Goal: Task Accomplishment & Management: Use online tool/utility

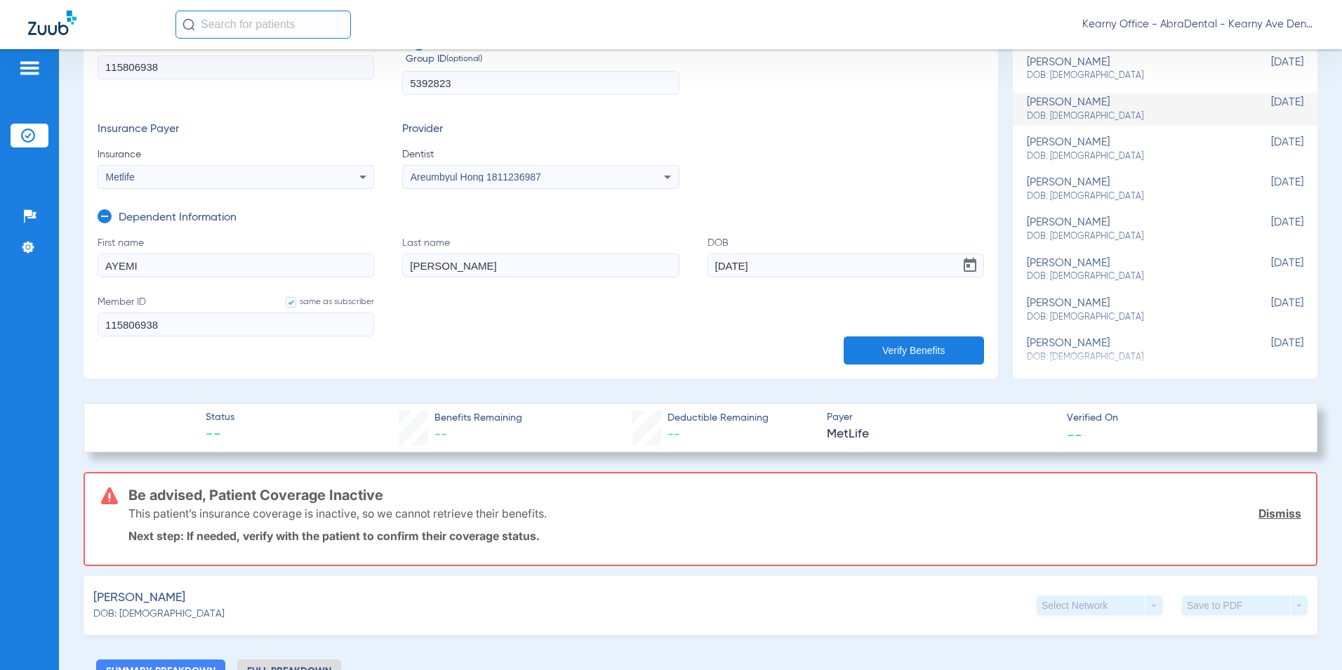
scroll to position [70, 0]
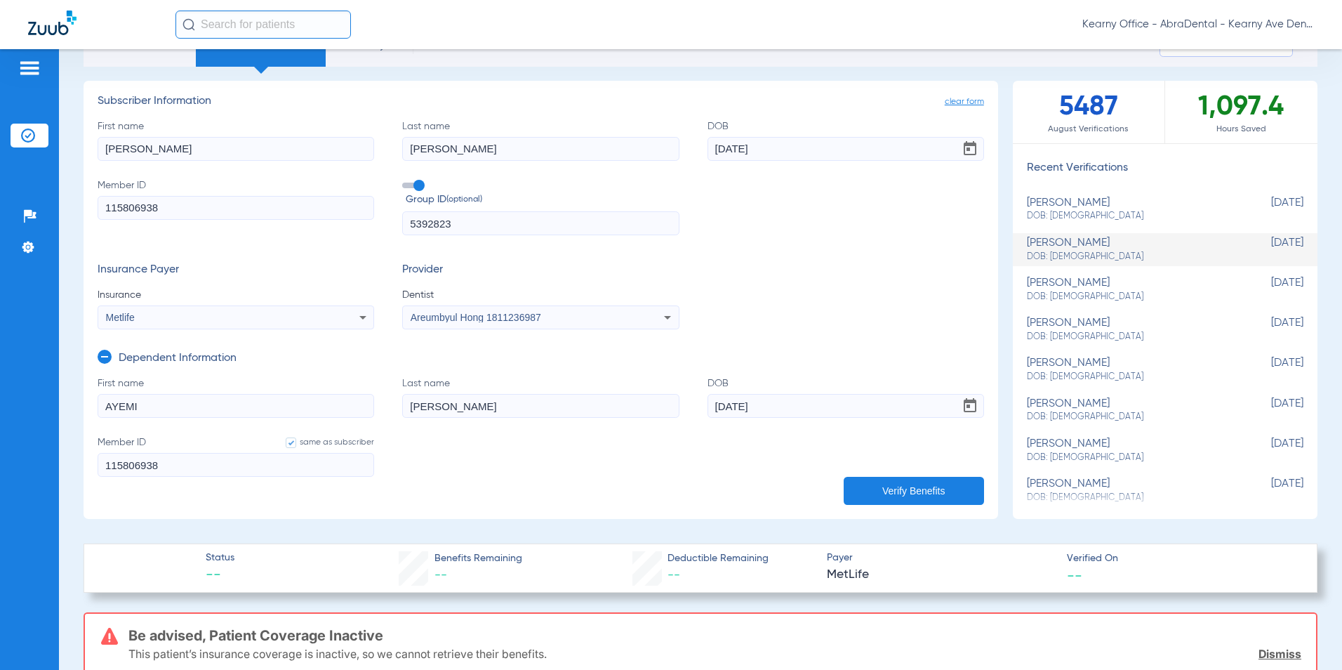
drag, startPoint x: 163, startPoint y: 203, endPoint x: -124, endPoint y: 197, distance: 286.5
click at [0, 197] on html "Kearny Office - AbraDental - Kearny Ave Dental, LLC - Kearny General Patients I…" at bounding box center [671, 335] width 1342 height 670
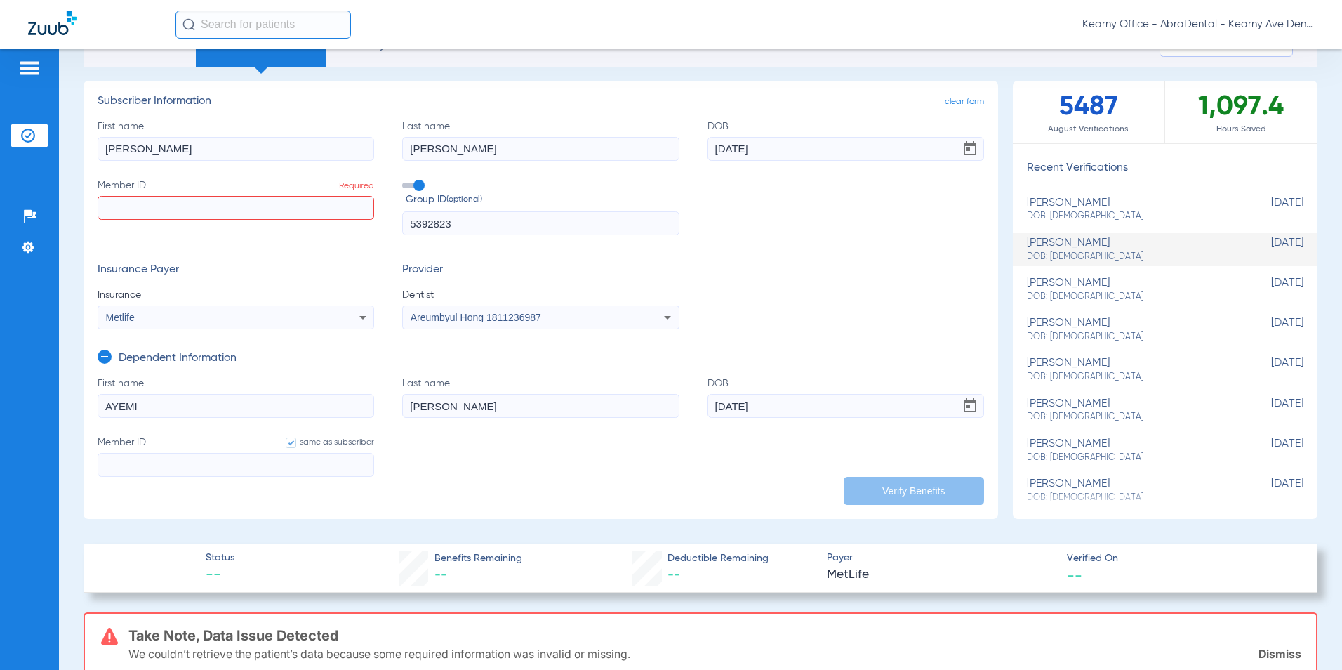
paste input "971019835"
type input "971019835"
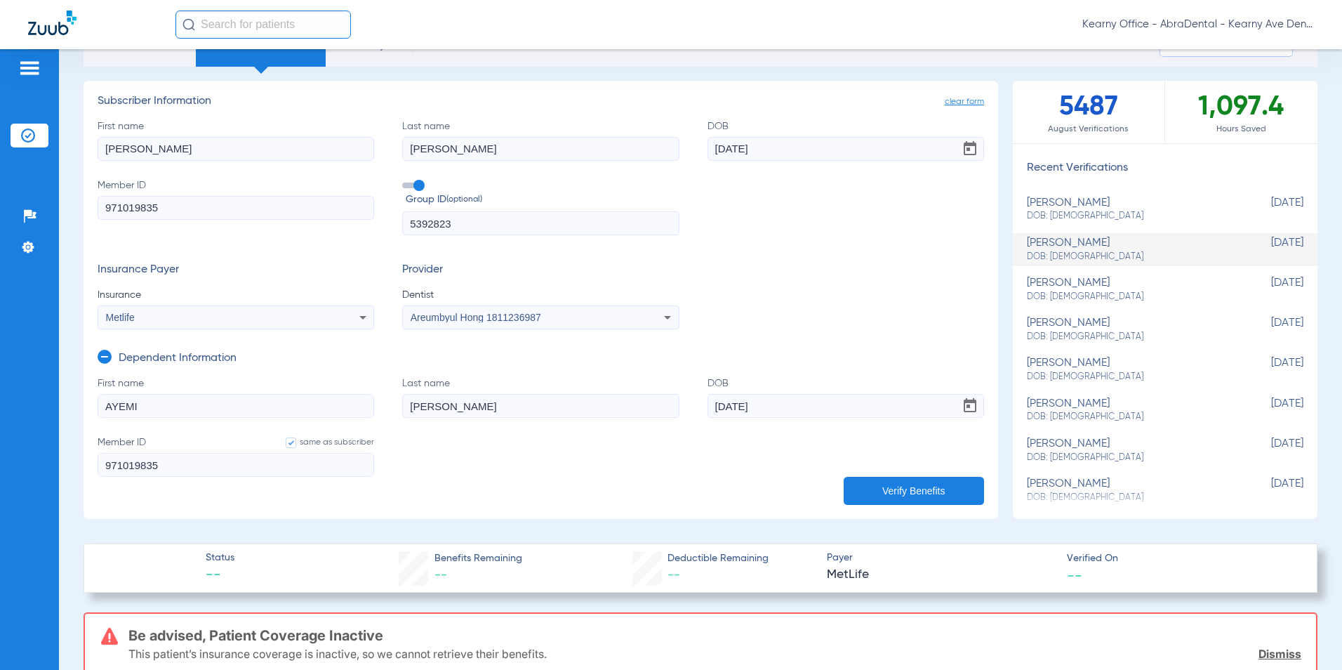
type input "971019835"
drag, startPoint x: 471, startPoint y: 232, endPoint x: 90, endPoint y: 159, distance: 388.3
click at [110, 163] on div "First name Jacqueline Last name Alfaro DOB 09/29/1992 Member ID 971019835 Group…" at bounding box center [541, 177] width 887 height 117
click at [463, 221] on input "text" at bounding box center [540, 223] width 277 height 24
paste input "0704660"
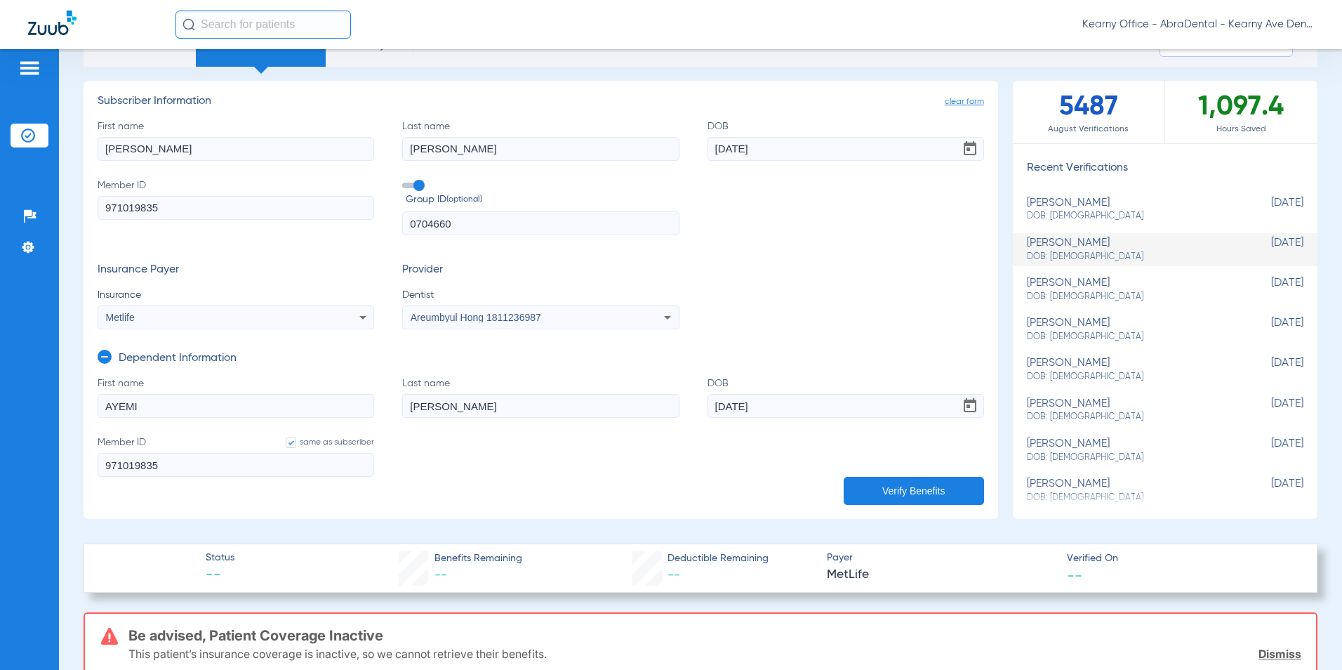
type input "0704660"
drag, startPoint x: 201, startPoint y: 150, endPoint x: -76, endPoint y: 117, distance: 278.6
click at [0, 117] on html "Kearny Office - AbraDental - Kearny Ave Dental, LLC - Kearny General Patients I…" at bounding box center [671, 335] width 1342 height 670
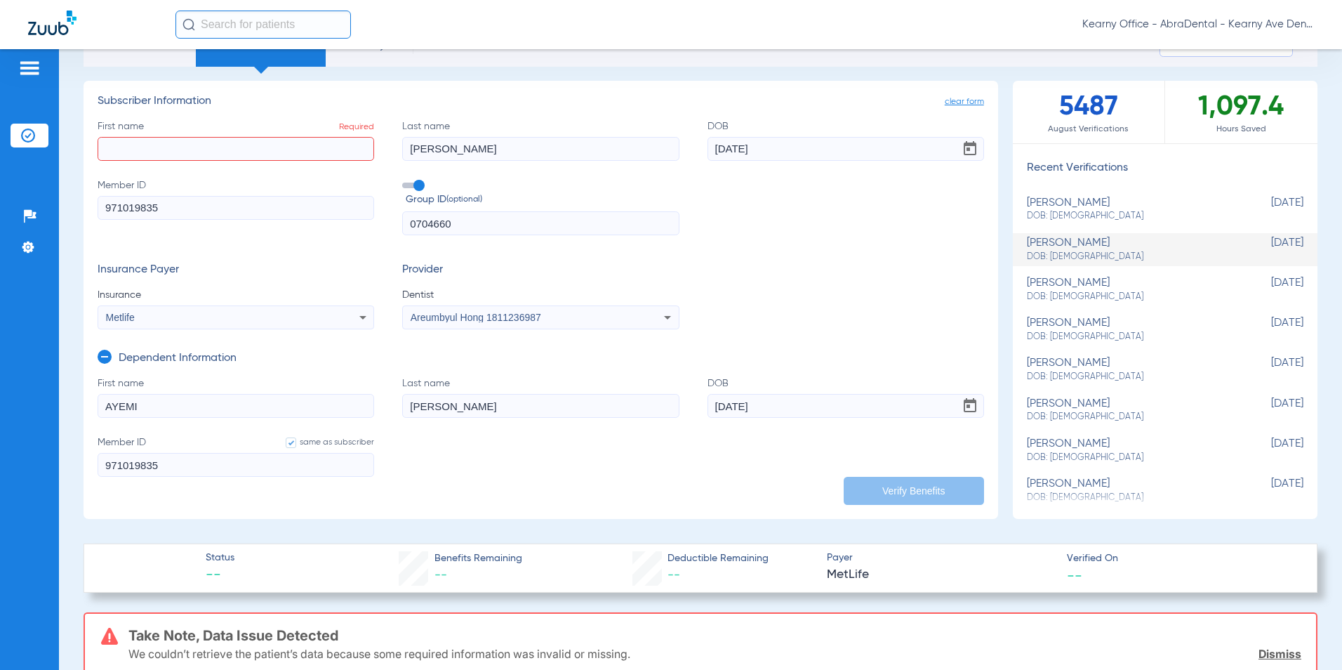
drag, startPoint x: 473, startPoint y: 164, endPoint x: 342, endPoint y: 147, distance: 132.5
click at [296, 148] on div "First name Required Last name Alfaro DOB 09/29/1992 Member ID 971019835 Group I…" at bounding box center [541, 177] width 887 height 117
drag, startPoint x: 513, startPoint y: 147, endPoint x: 328, endPoint y: 133, distance: 185.2
click at [250, 128] on div "First name Required Last name Alfaro DOB 09/29/1992 Member ID 971019835 Group I…" at bounding box center [541, 177] width 887 height 117
drag, startPoint x: 731, startPoint y: 156, endPoint x: 516, endPoint y: 138, distance: 215.6
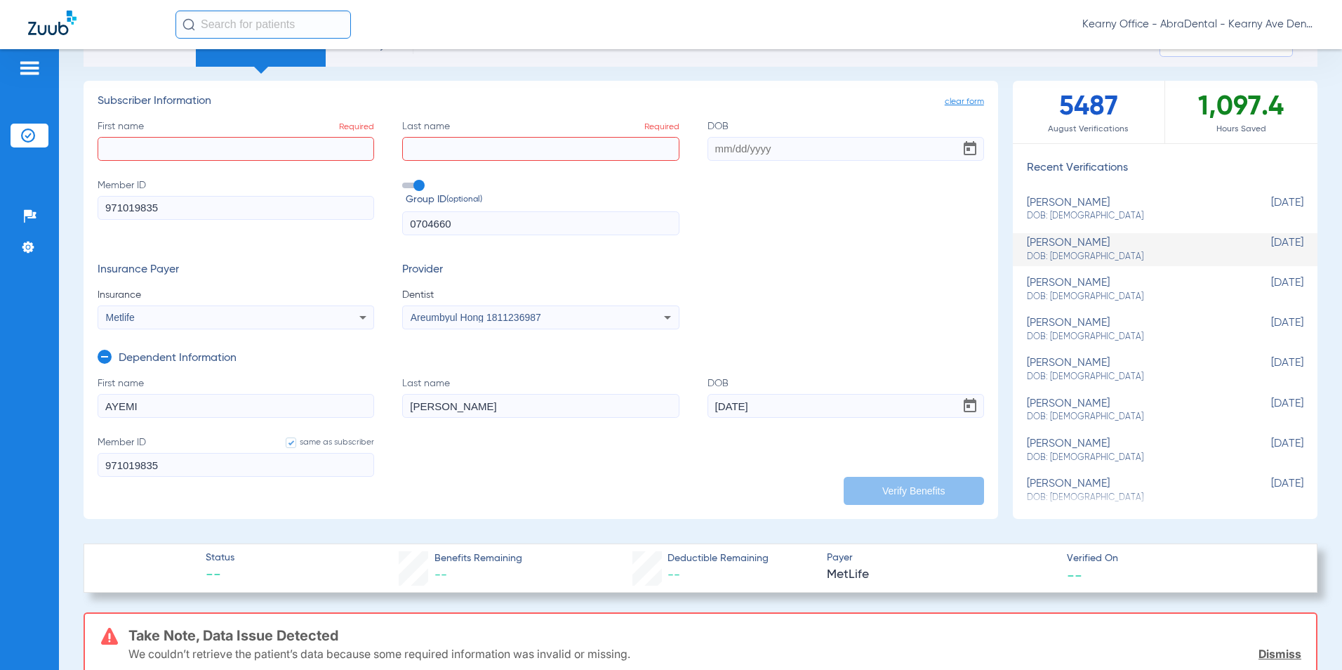
click at [523, 134] on div "First name Required Last name Required DOB Member ID 971019835 Group ID (option…" at bounding box center [541, 177] width 887 height 117
click at [225, 148] on input "First name Required" at bounding box center [236, 149] width 277 height 24
type input "JUAN"
type input "TOVAR"
click at [757, 140] on input "DOB Required" at bounding box center [846, 149] width 277 height 24
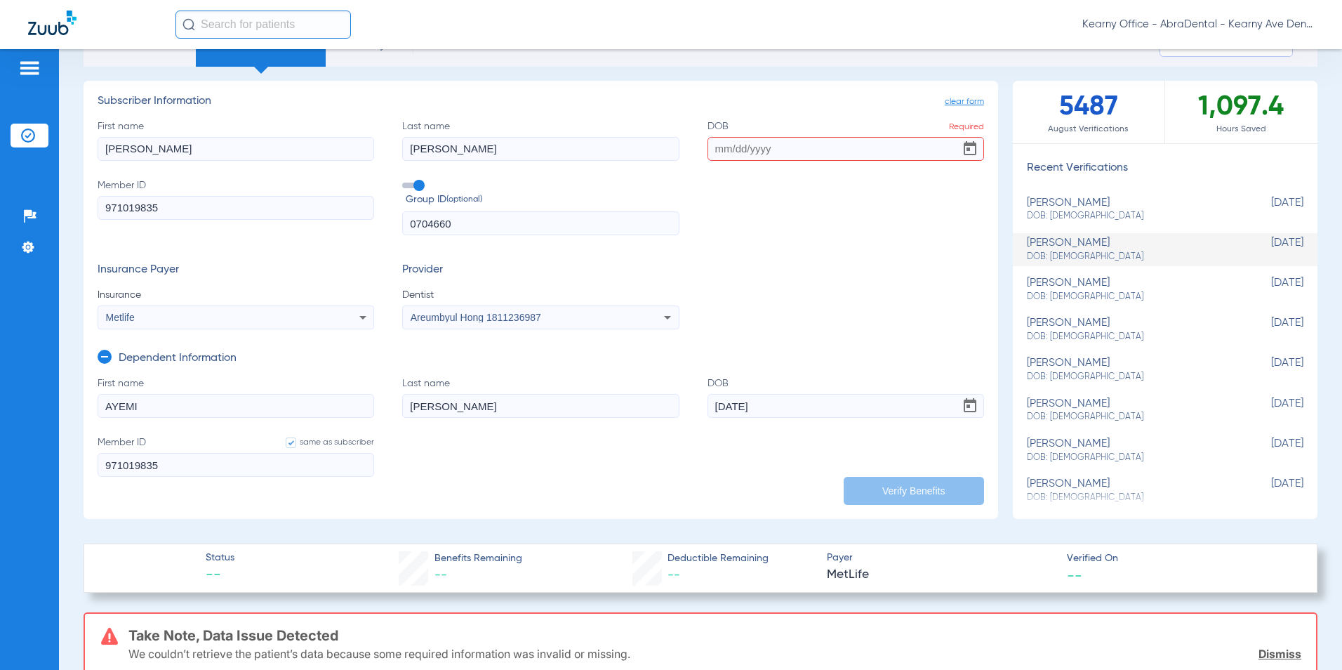
click at [734, 157] on input "DOB Required" at bounding box center [846, 149] width 277 height 24
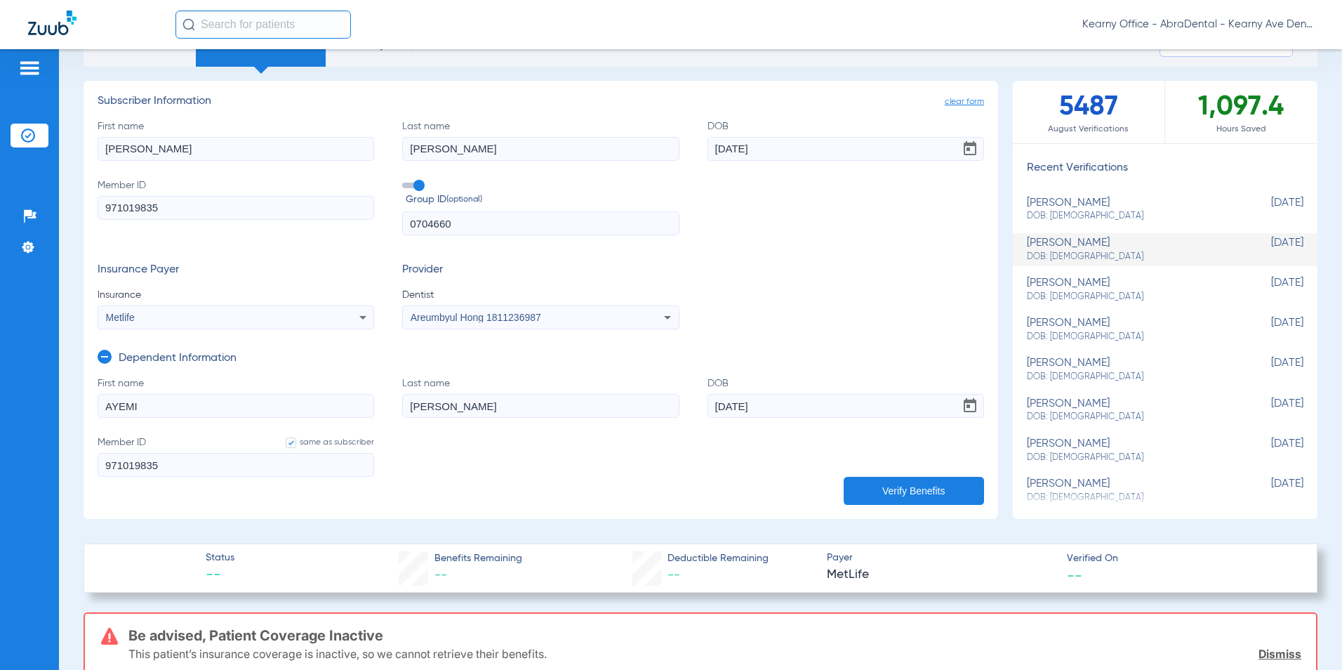
type input "08/28/1983"
click at [182, 326] on div "Metlife" at bounding box center [235, 317] width 275 height 17
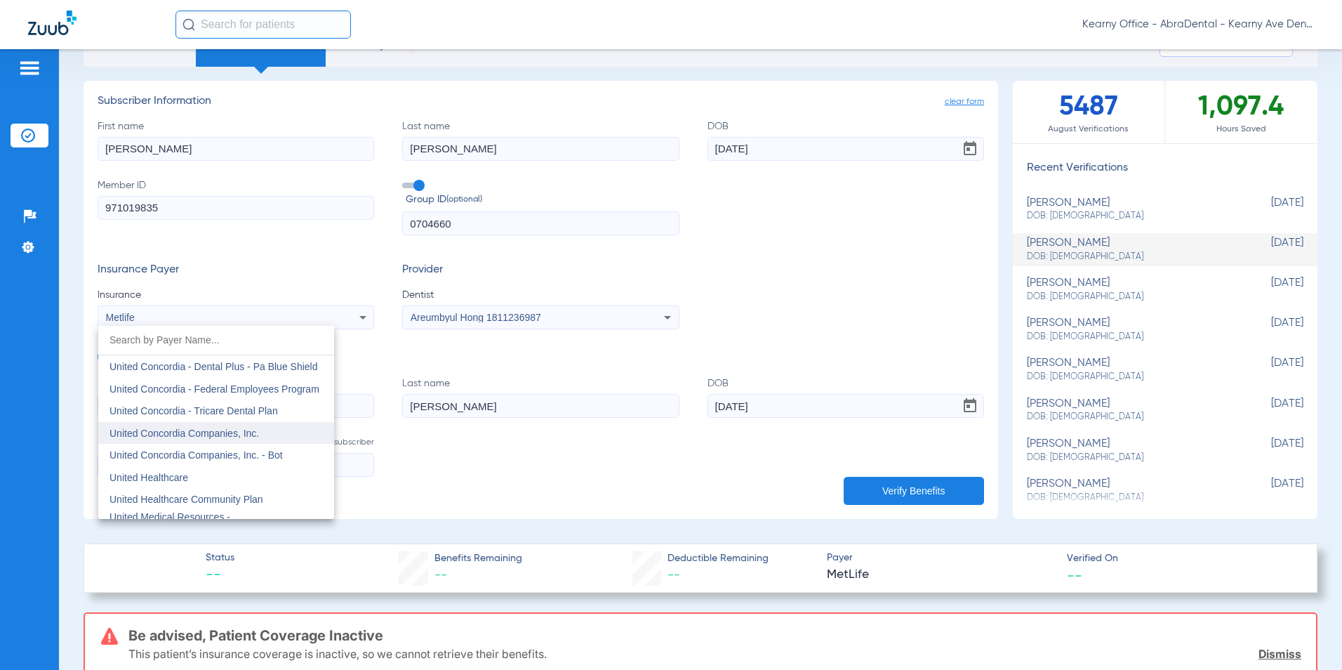
scroll to position [8322, 0]
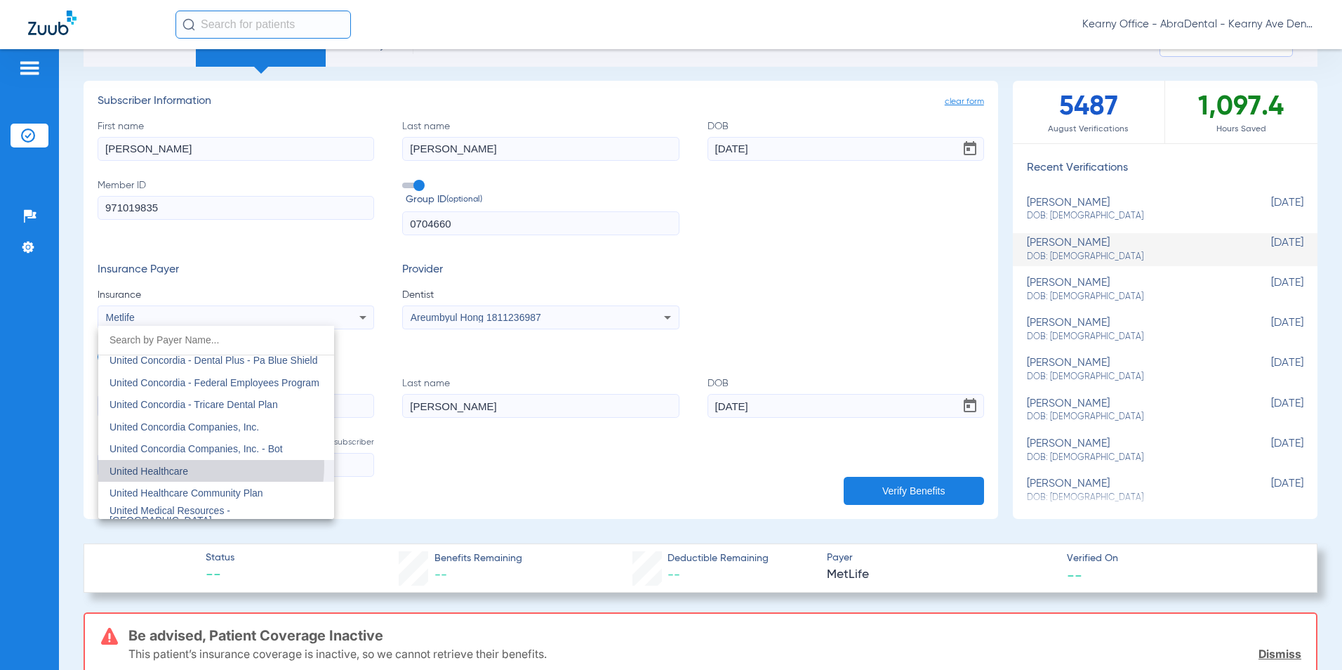
click at [180, 465] on span "United Healthcare" at bounding box center [149, 470] width 79 height 11
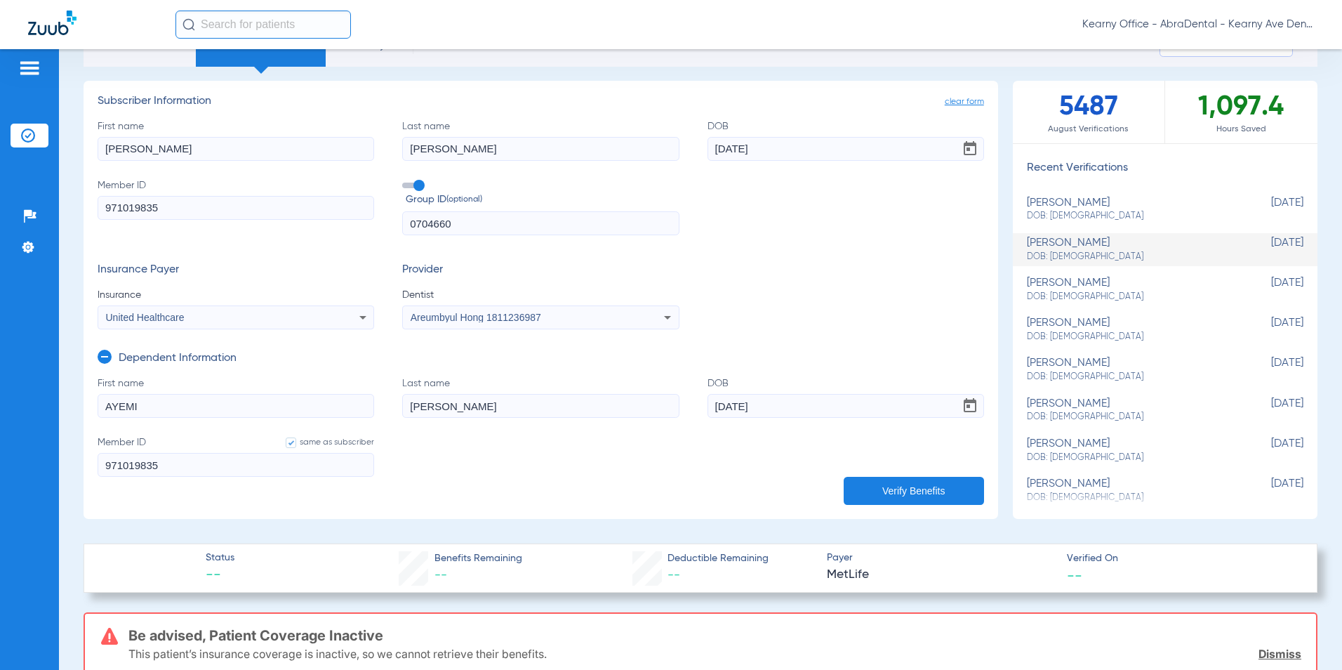
drag, startPoint x: 157, startPoint y: 409, endPoint x: 32, endPoint y: 404, distance: 125.0
click at [32, 404] on div "Patients Insurance Verification Setup Help Center Settings Schedule Insurance V…" at bounding box center [671, 384] width 1342 height 670
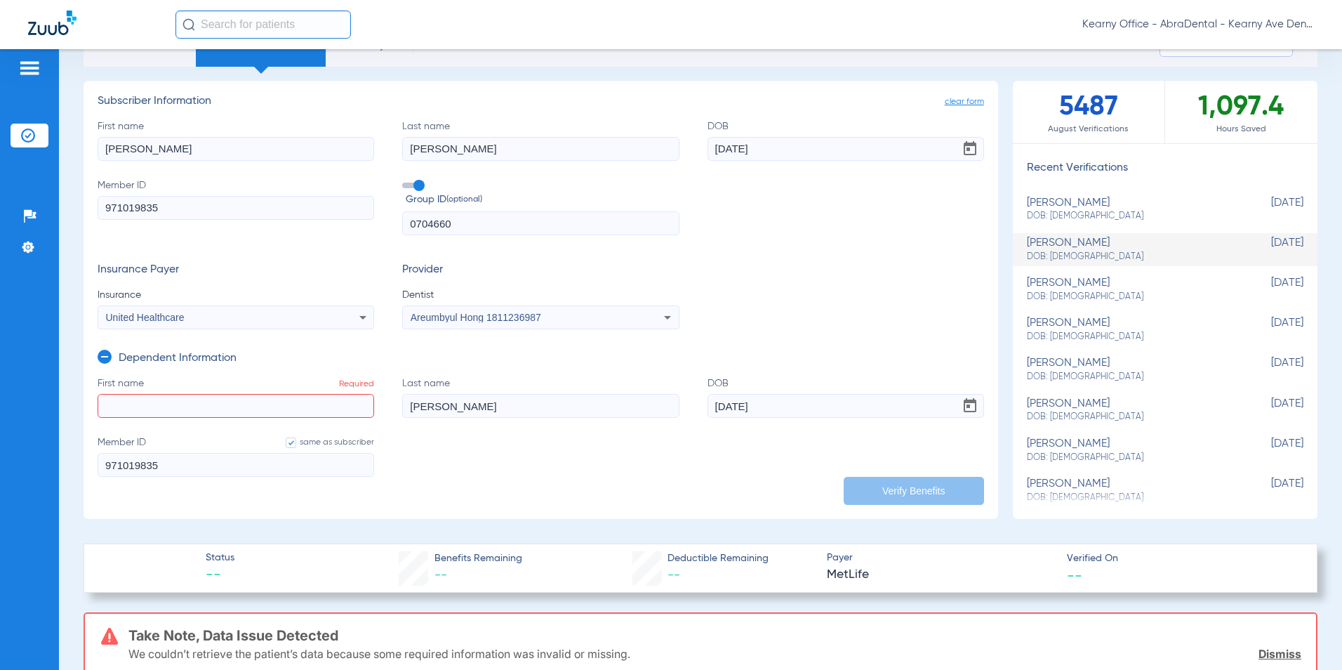
click at [118, 406] on input "First name Required" at bounding box center [236, 406] width 277 height 24
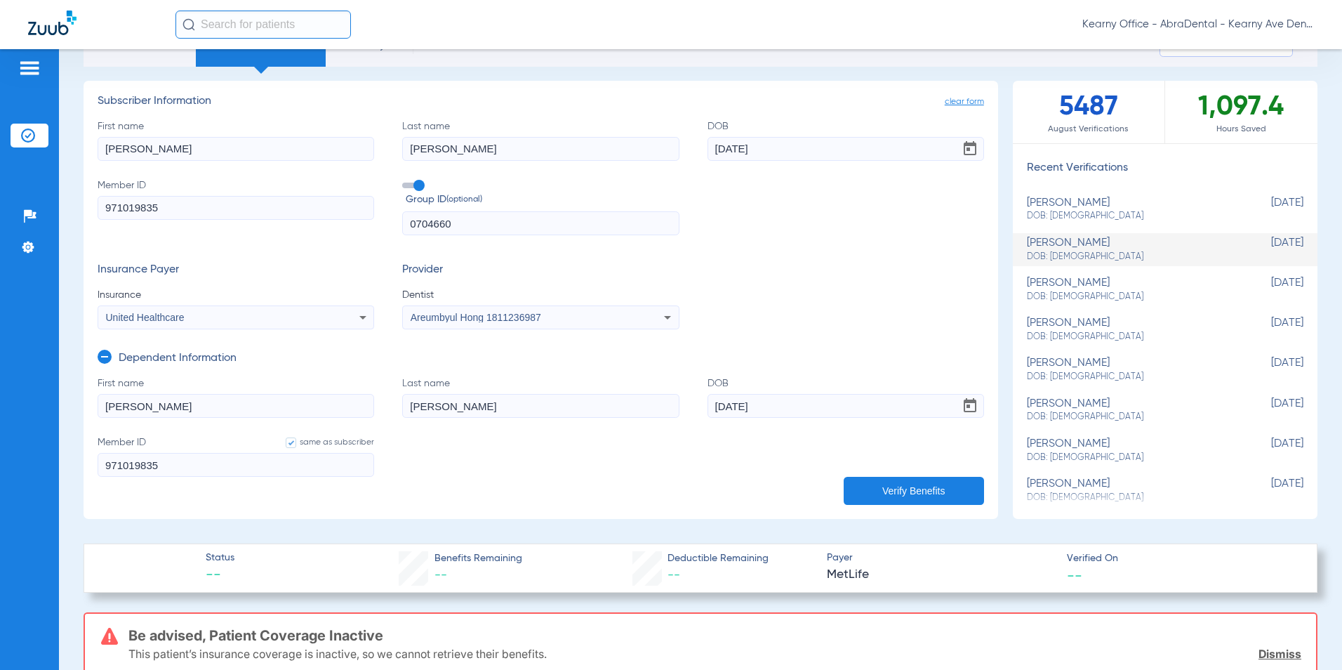
type input "SELENA"
type input "TOVAR"
type input "03/15/2020"
click at [876, 485] on button "Verify Benefits" at bounding box center [914, 491] width 140 height 28
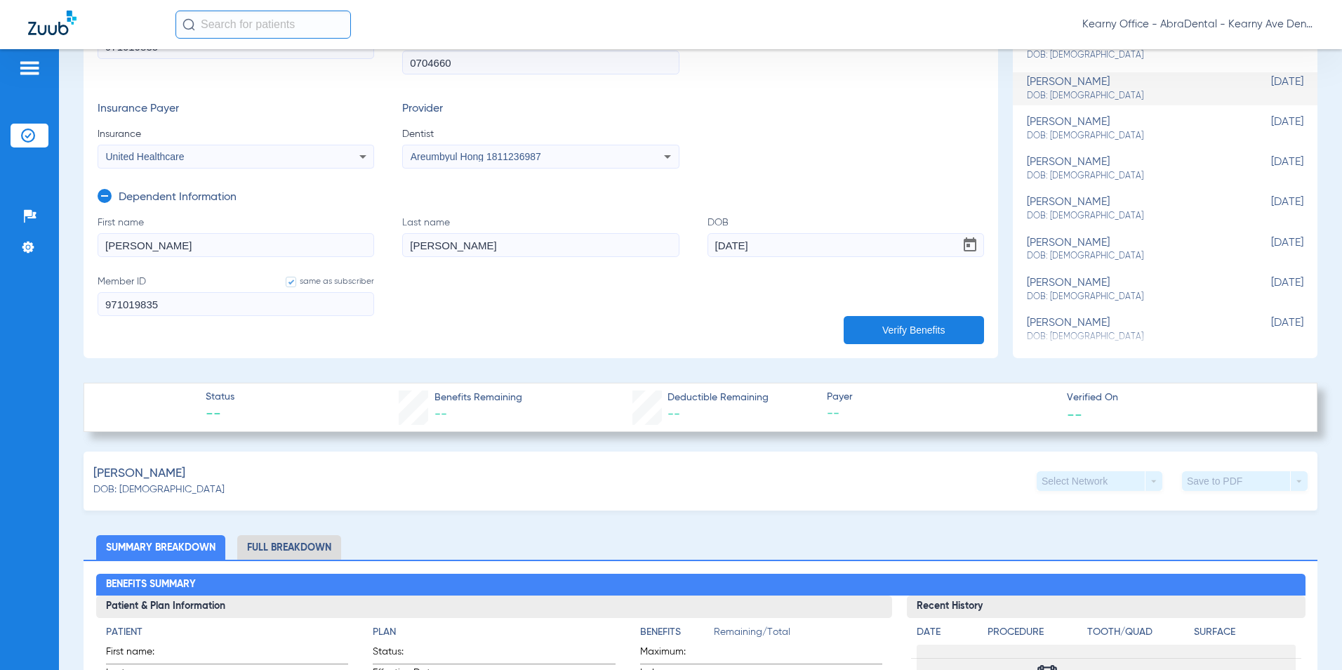
scroll to position [211, 0]
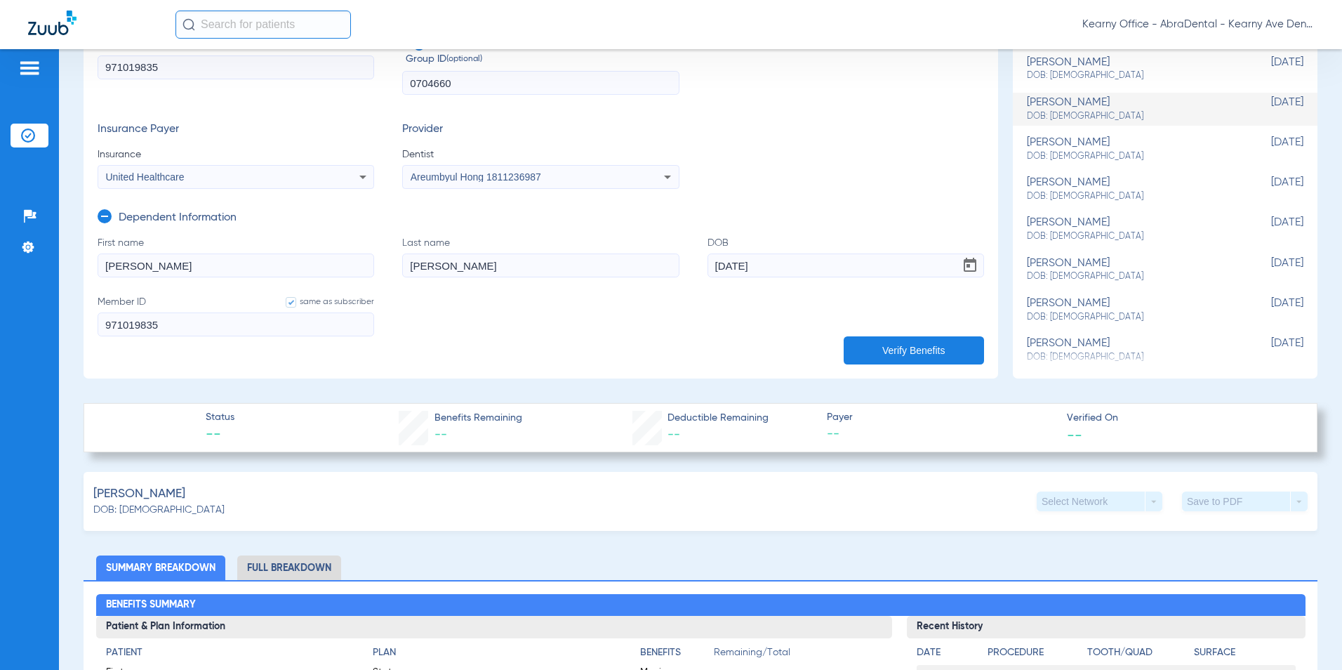
click at [880, 348] on button "Verify Benefits" at bounding box center [914, 350] width 140 height 28
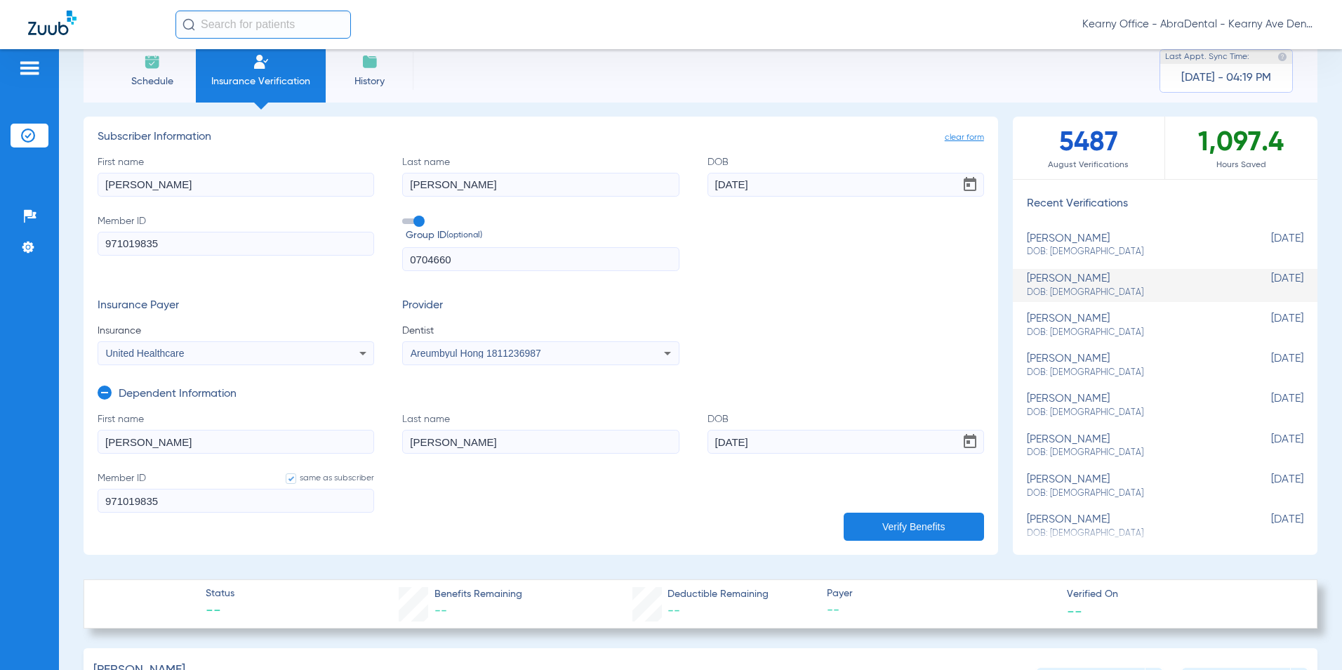
scroll to position [0, 0]
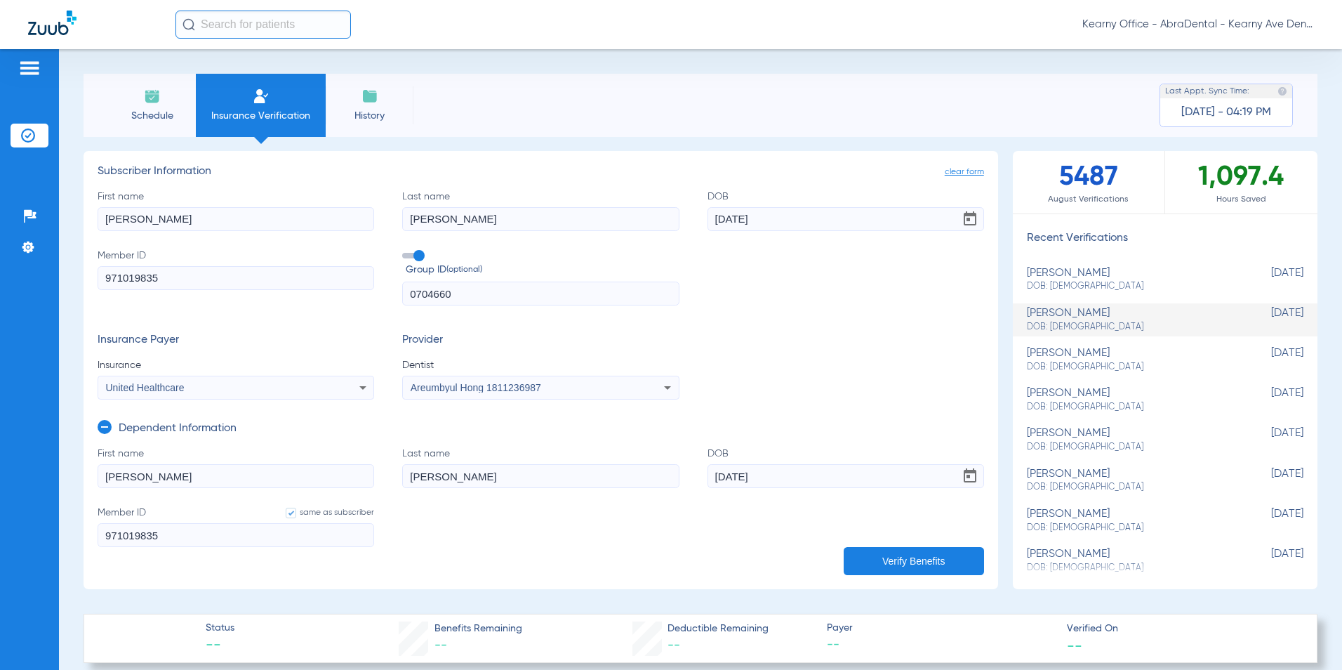
drag, startPoint x: 171, startPoint y: 271, endPoint x: -40, endPoint y: 271, distance: 210.6
click at [0, 271] on html "Kearny Office - AbraDental - Kearny Ave Dental, LLC - Kearny General Patients I…" at bounding box center [671, 335] width 1342 height 670
paste input "913993461"
type input "913993461"
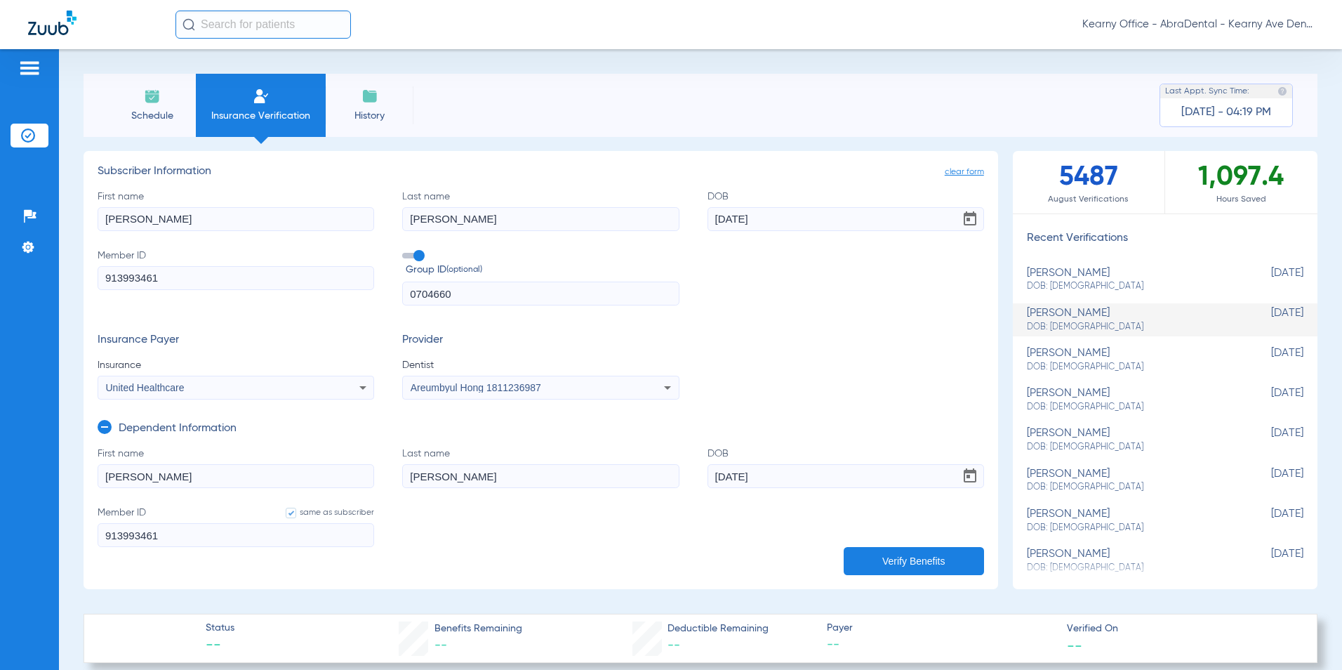
type input "913993461"
drag, startPoint x: 480, startPoint y: 292, endPoint x: 147, endPoint y: 301, distance: 332.9
click at [178, 284] on div "First name JUAN Last name TOVAR DOB 08/28/1983 Member ID 913993461 Group ID (op…" at bounding box center [541, 248] width 887 height 117
click at [454, 294] on input "text" at bounding box center [540, 294] width 277 height 24
paste input "11900047"
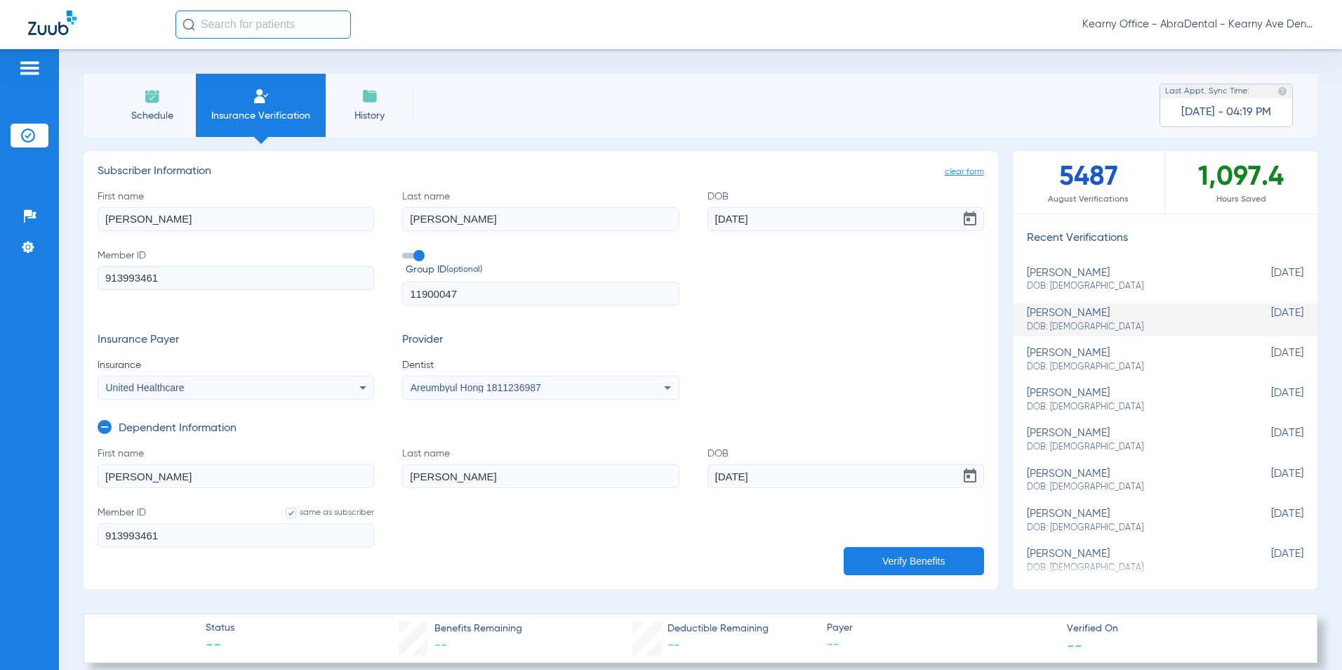
type input "11900047"
click at [193, 382] on div "United Healthcare" at bounding box center [235, 387] width 275 height 17
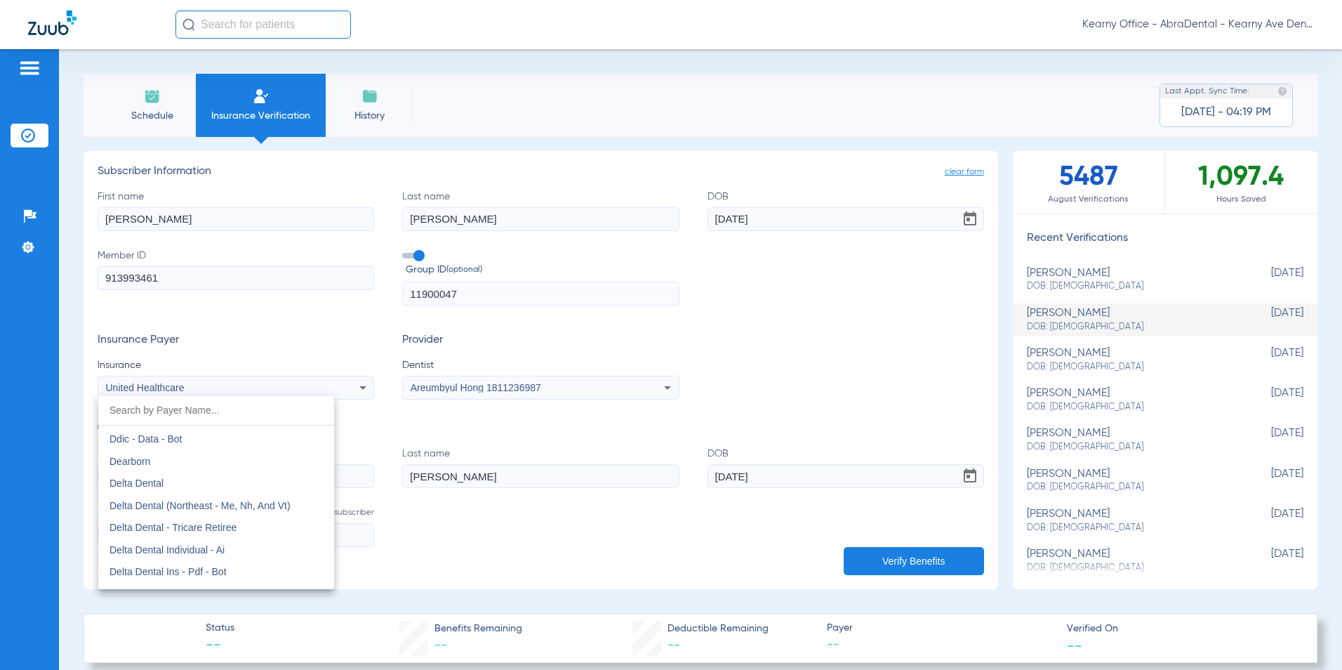
scroll to position [2247, 0]
click at [159, 489] on span "Delta Dental" at bounding box center [137, 489] width 54 height 11
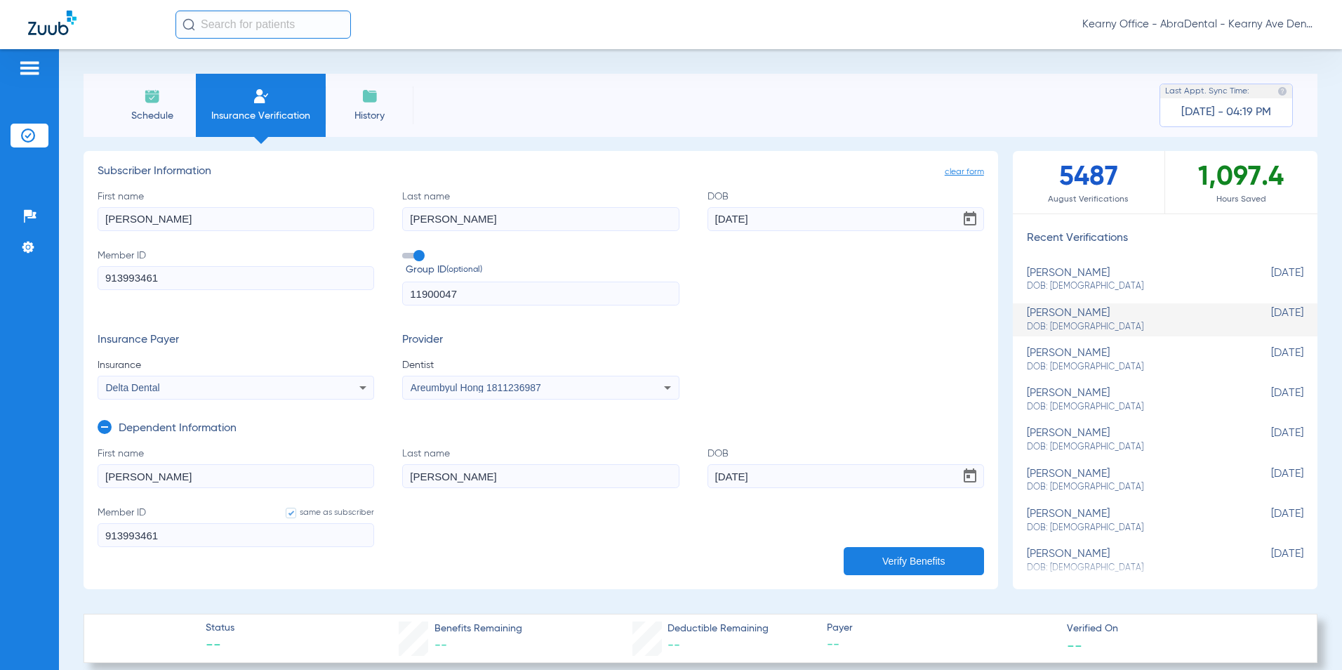
click at [904, 567] on button "Verify Benefits" at bounding box center [914, 561] width 140 height 28
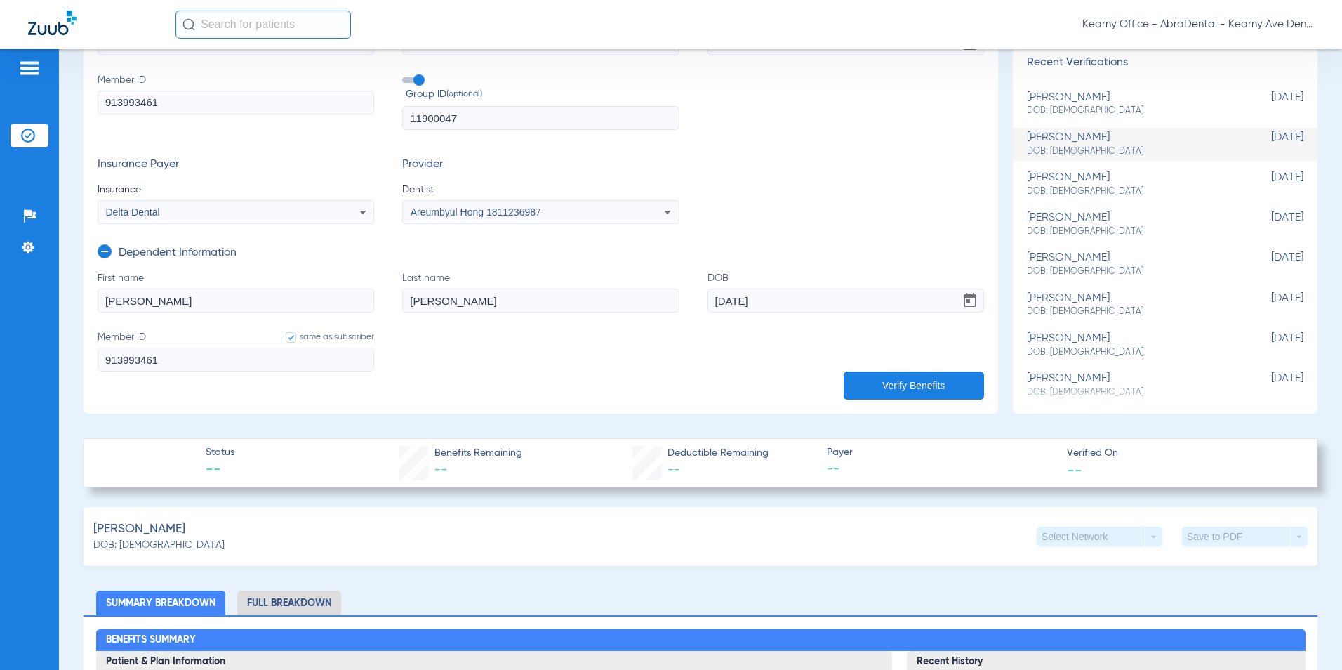
scroll to position [70, 0]
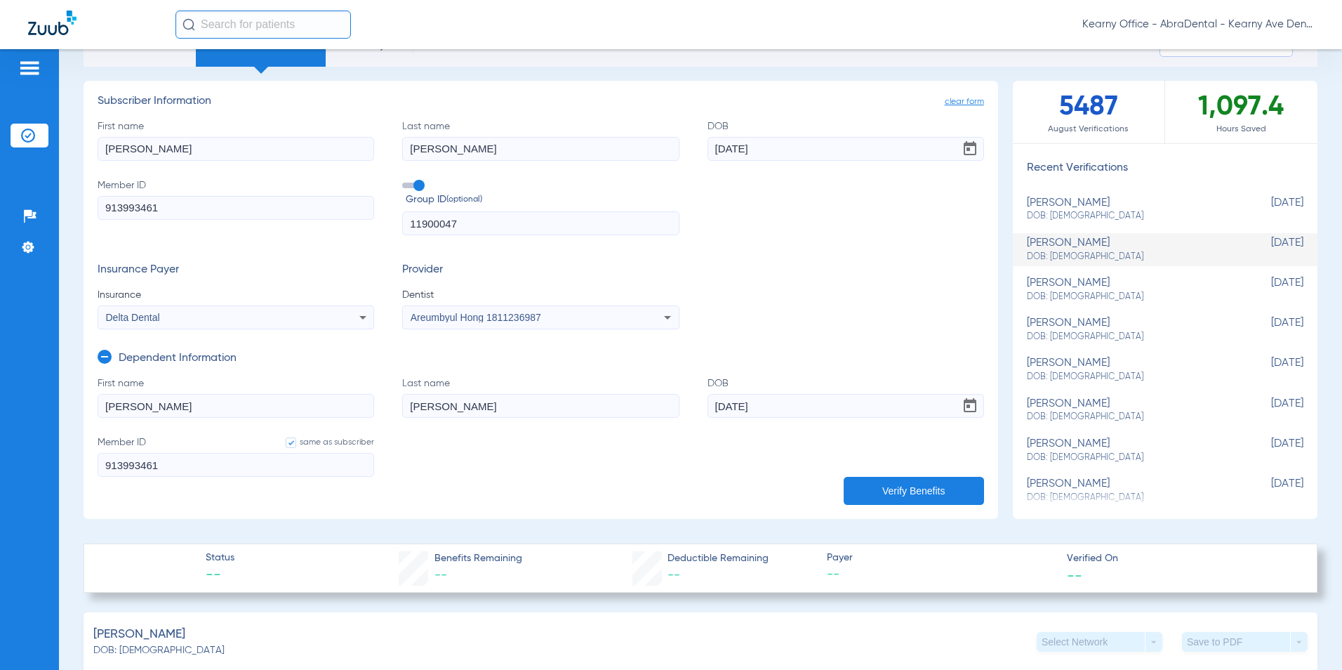
click at [367, 319] on icon at bounding box center [363, 317] width 17 height 17
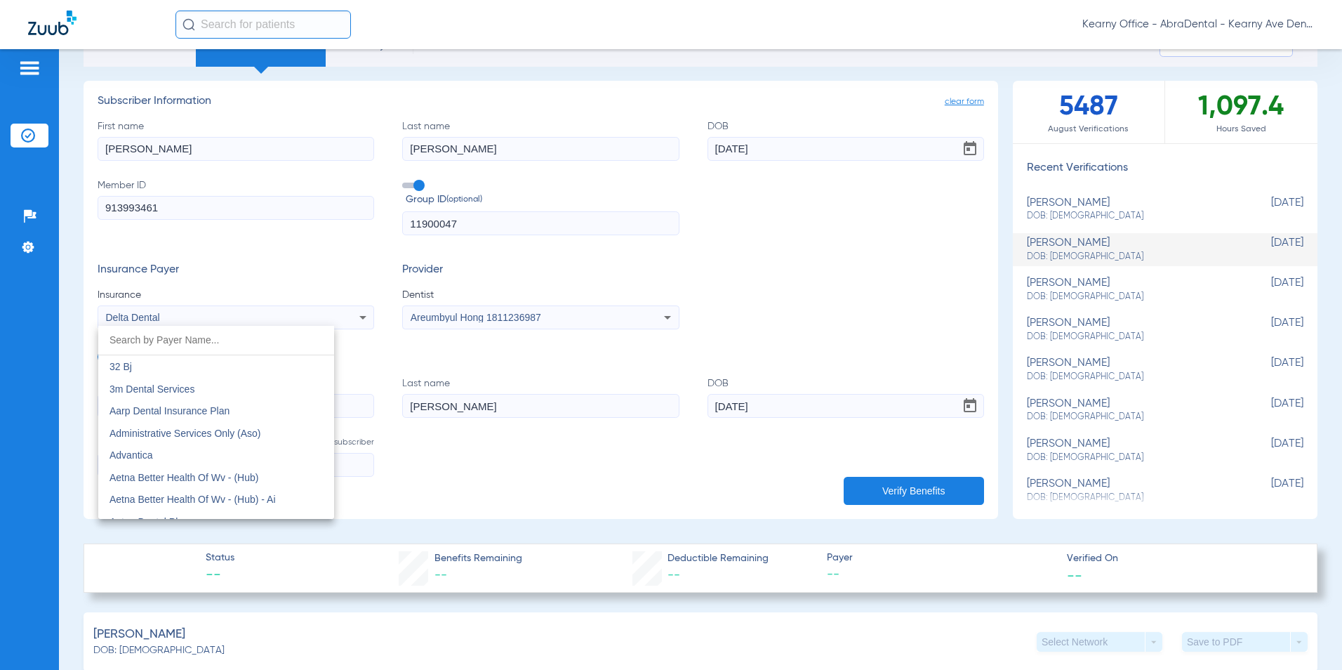
scroll to position [2159, 0]
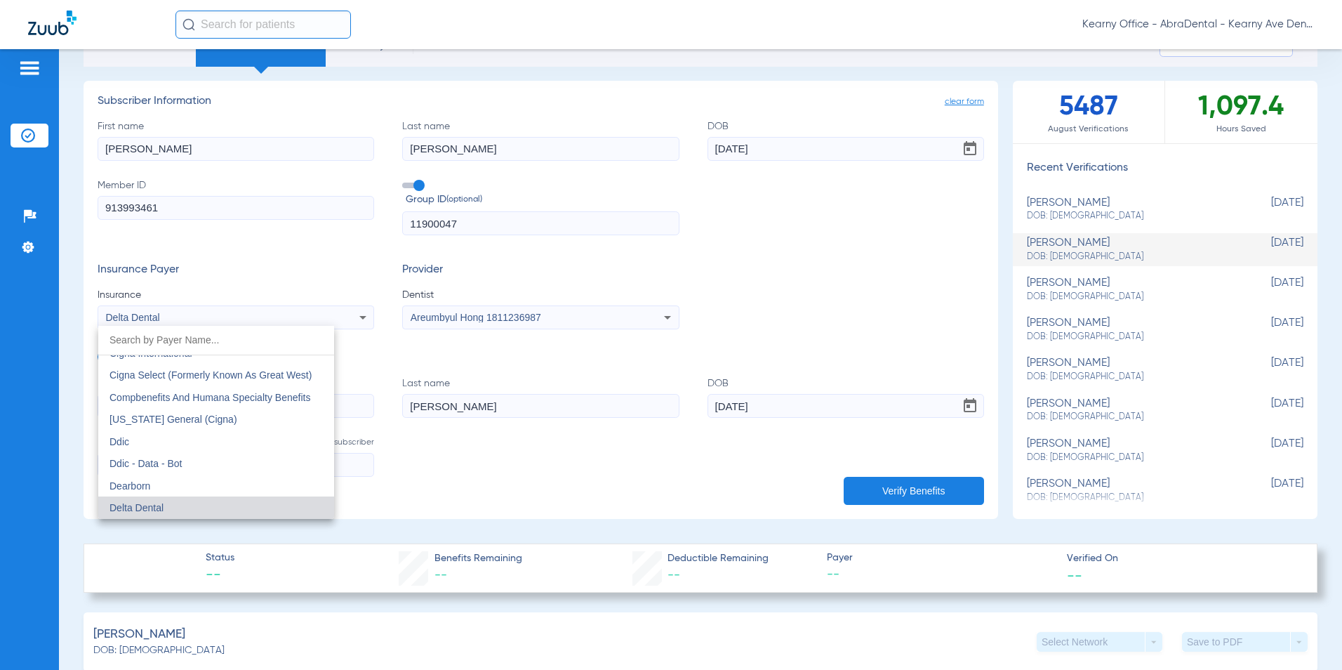
click at [261, 277] on div at bounding box center [671, 335] width 1342 height 670
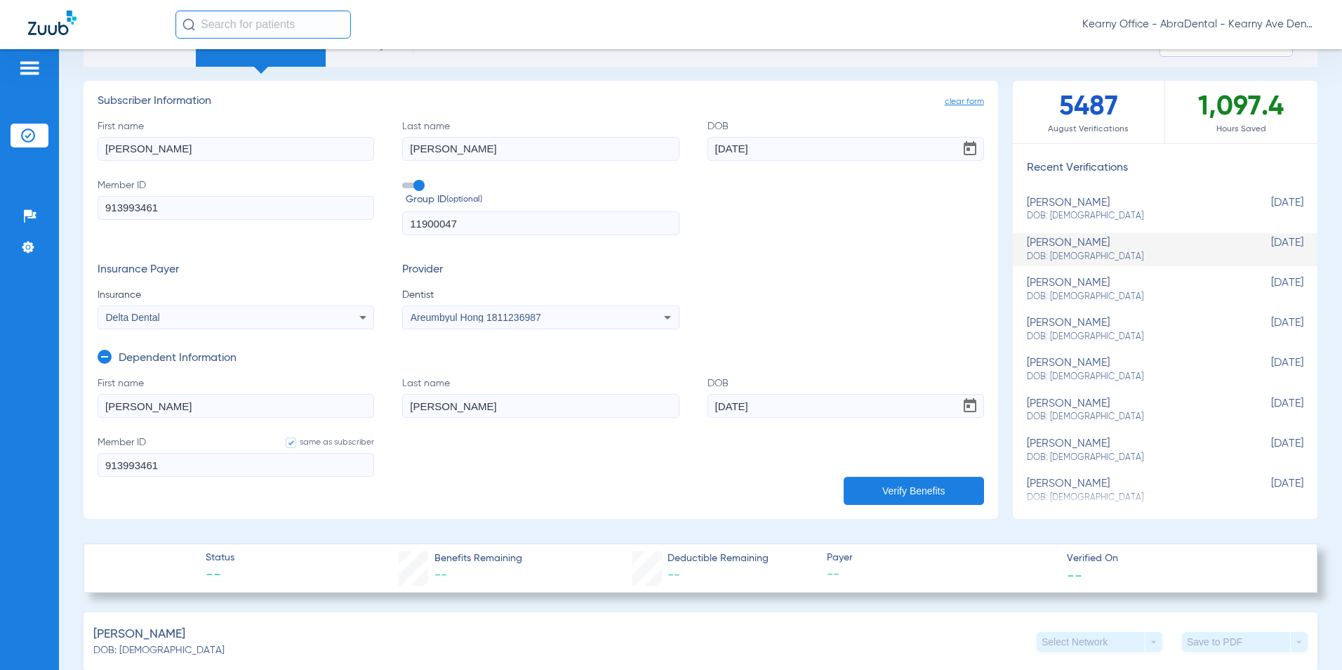
click at [184, 325] on div "Delta Dental" at bounding box center [235, 317] width 275 height 17
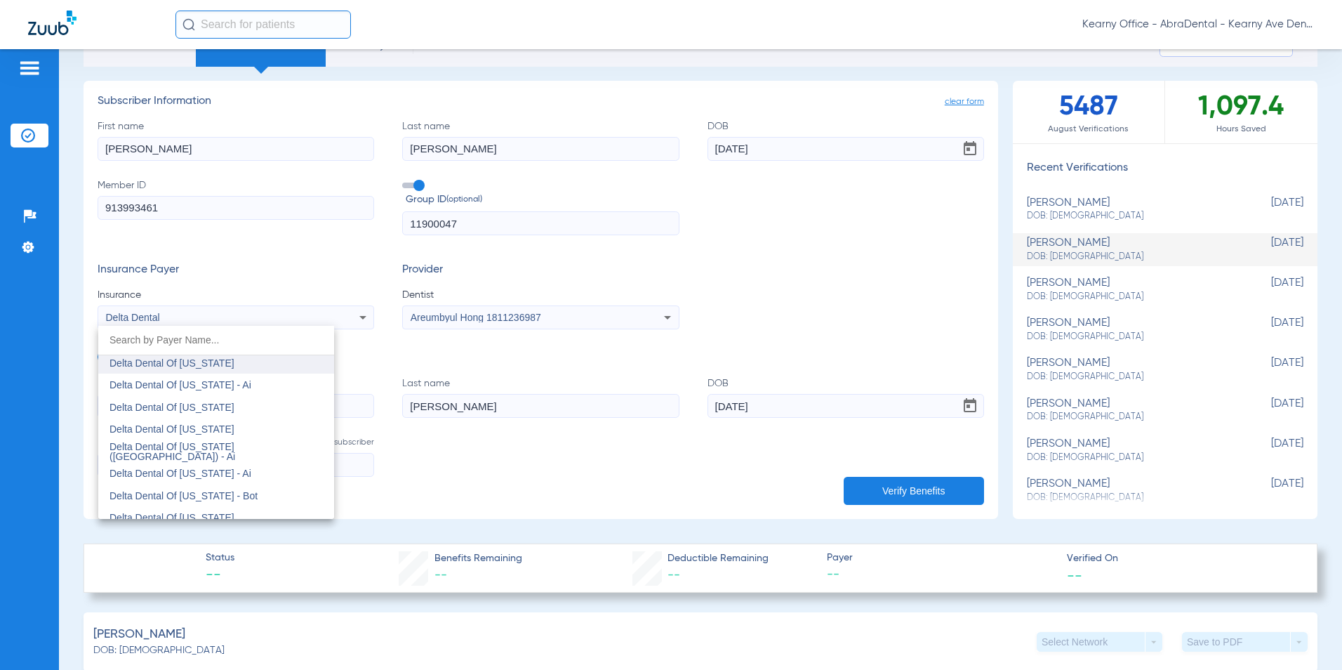
scroll to position [3212, 0]
click at [224, 422] on span "Delta Dental Of New Jersey" at bounding box center [172, 427] width 125 height 11
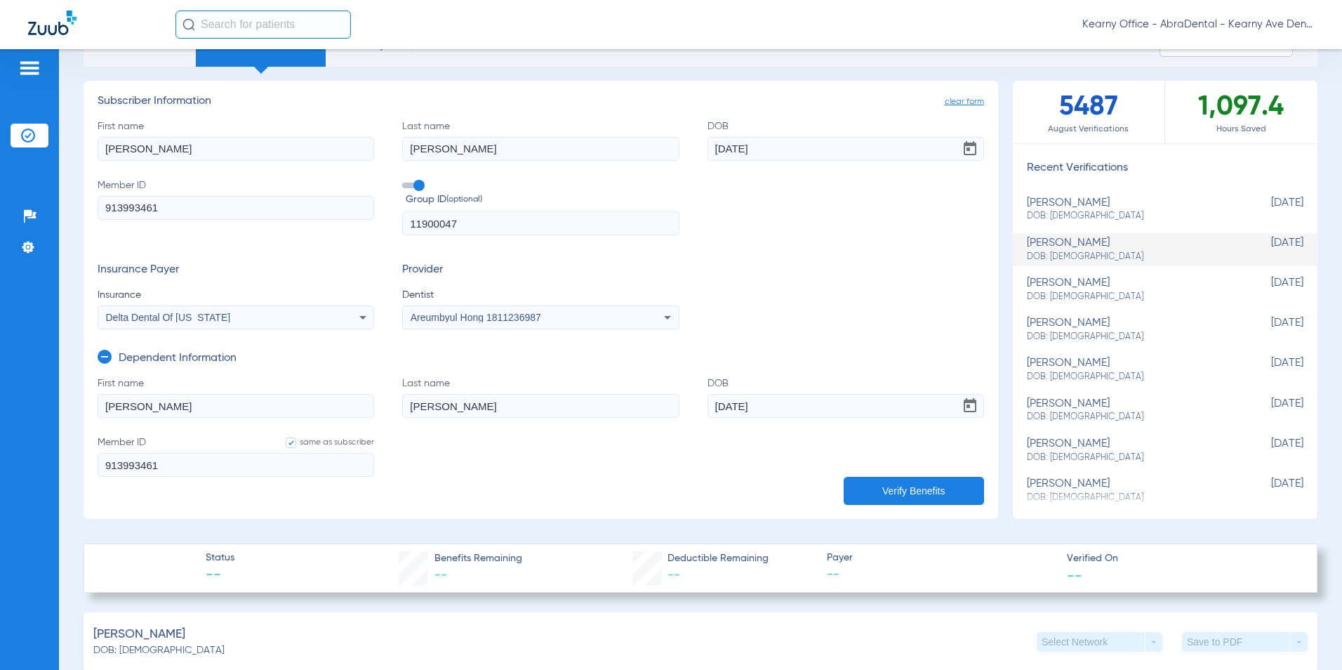
click at [895, 484] on button "Verify Benefits" at bounding box center [914, 491] width 140 height 28
click at [893, 487] on button "Verify Benefits" at bounding box center [914, 491] width 140 height 28
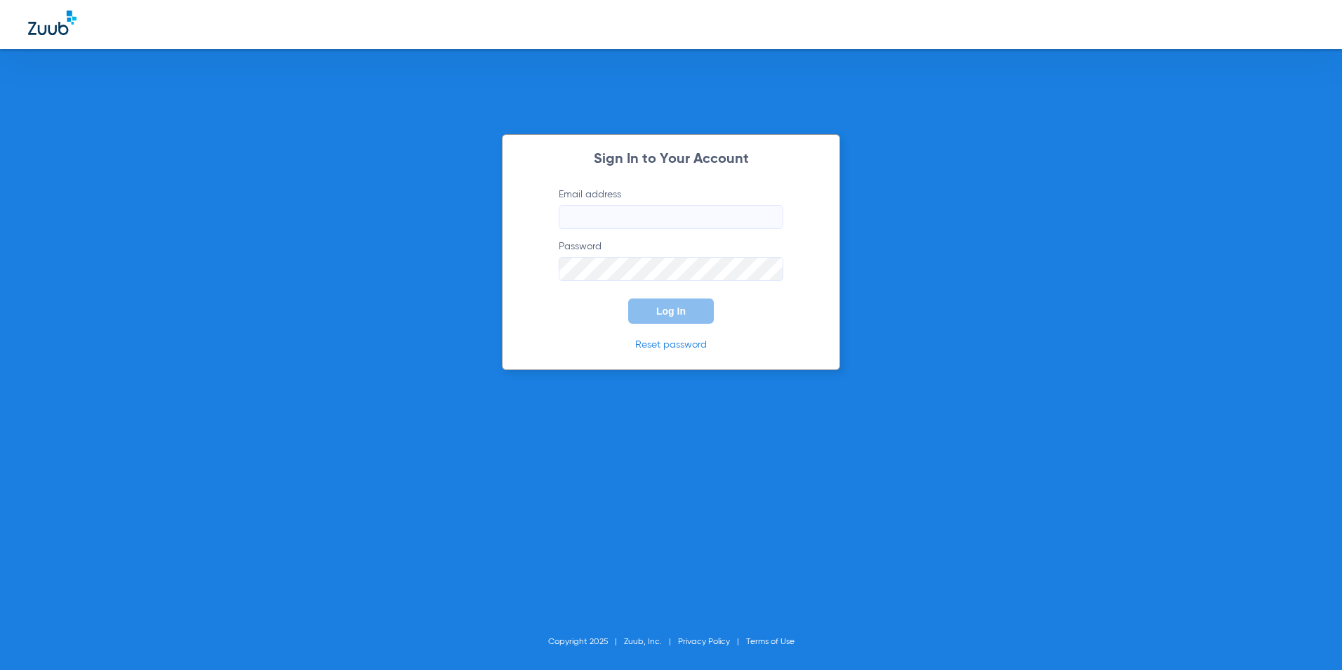
type input "[EMAIL_ADDRESS][DOMAIN_NAME]"
click at [682, 318] on button "Log In" at bounding box center [671, 310] width 86 height 25
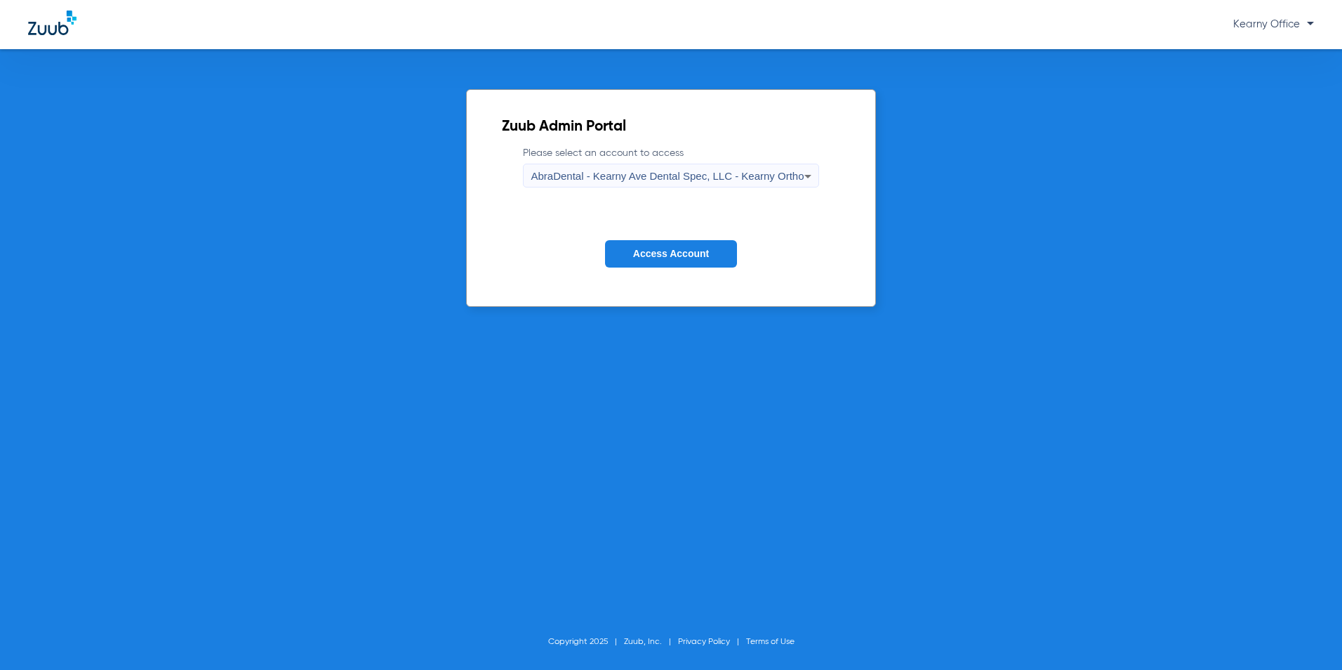
click at [706, 171] on span "AbraDental - Kearny Ave Dental Spec, LLC - Kearny Ortho" at bounding box center [667, 176] width 273 height 12
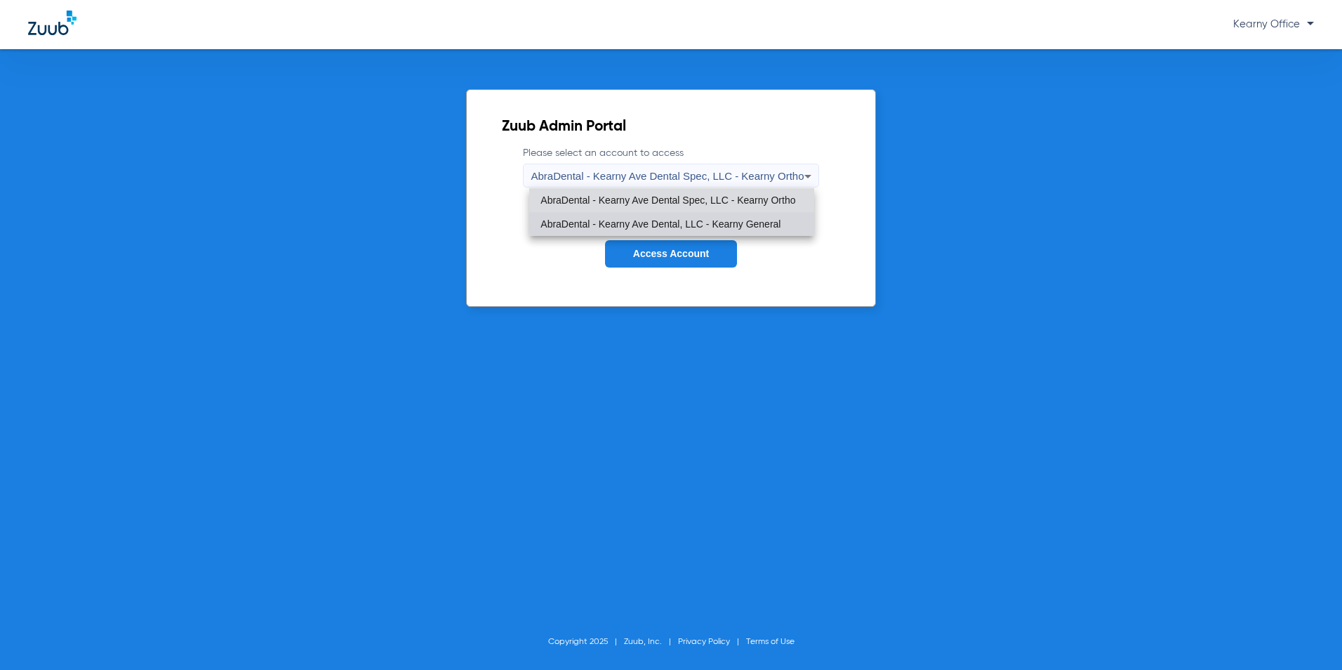
click at [717, 216] on mat-option "AbraDental - Kearny Ave Dental, LLC - Kearny General" at bounding box center [671, 224] width 284 height 24
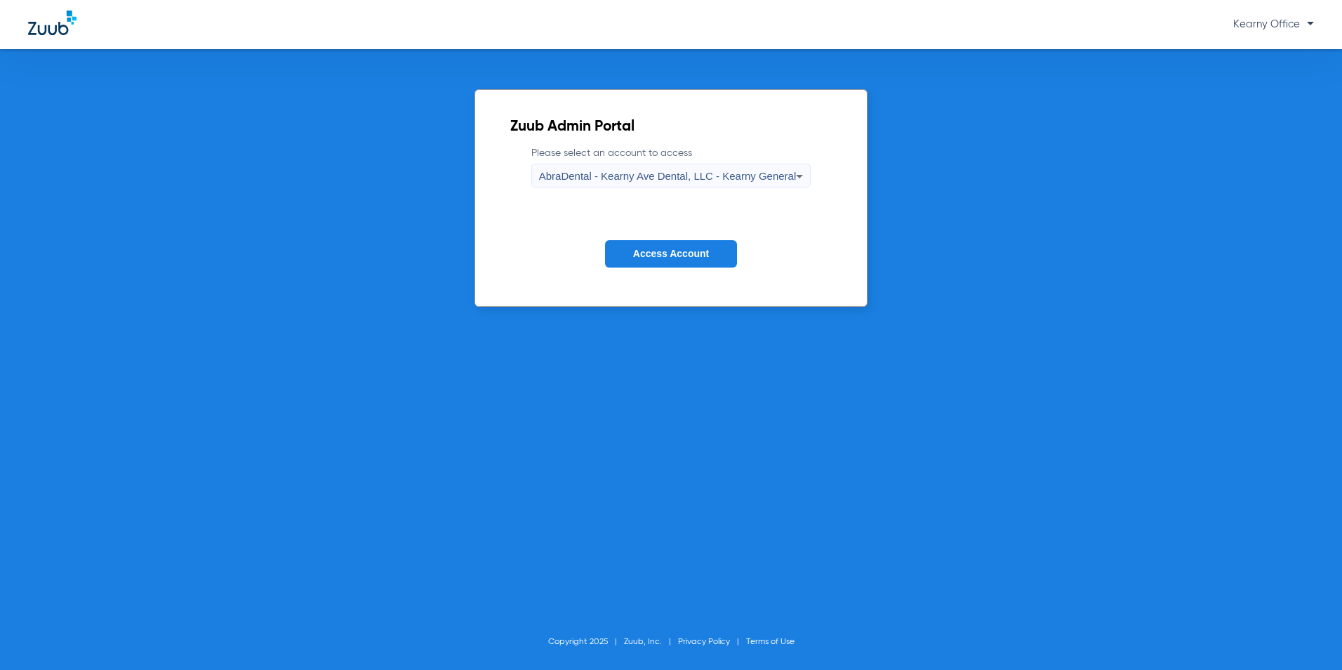
click at [682, 253] on span "Access Account" at bounding box center [671, 253] width 76 height 11
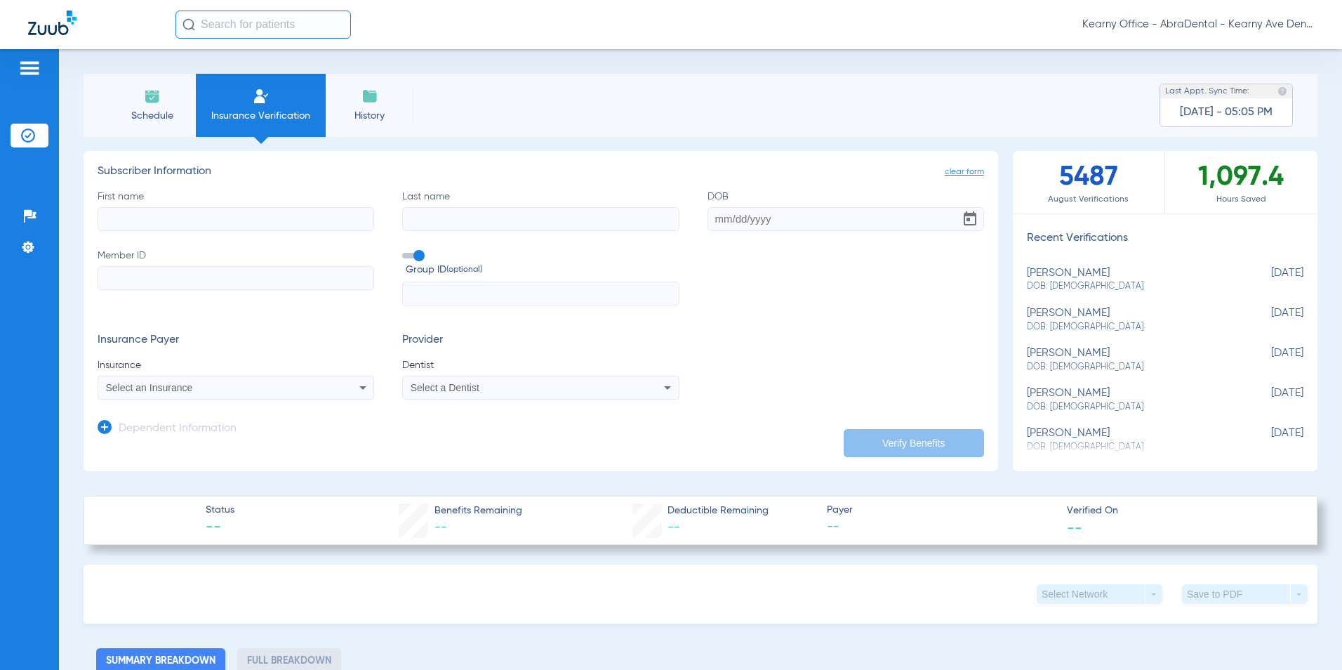
drag, startPoint x: 191, startPoint y: 222, endPoint x: 183, endPoint y: 222, distance: 7.7
click at [186, 222] on input "First name" at bounding box center [236, 219] width 277 height 24
type input "juan"
type input "tovar"
click at [834, 226] on input "DOB" at bounding box center [846, 219] width 277 height 24
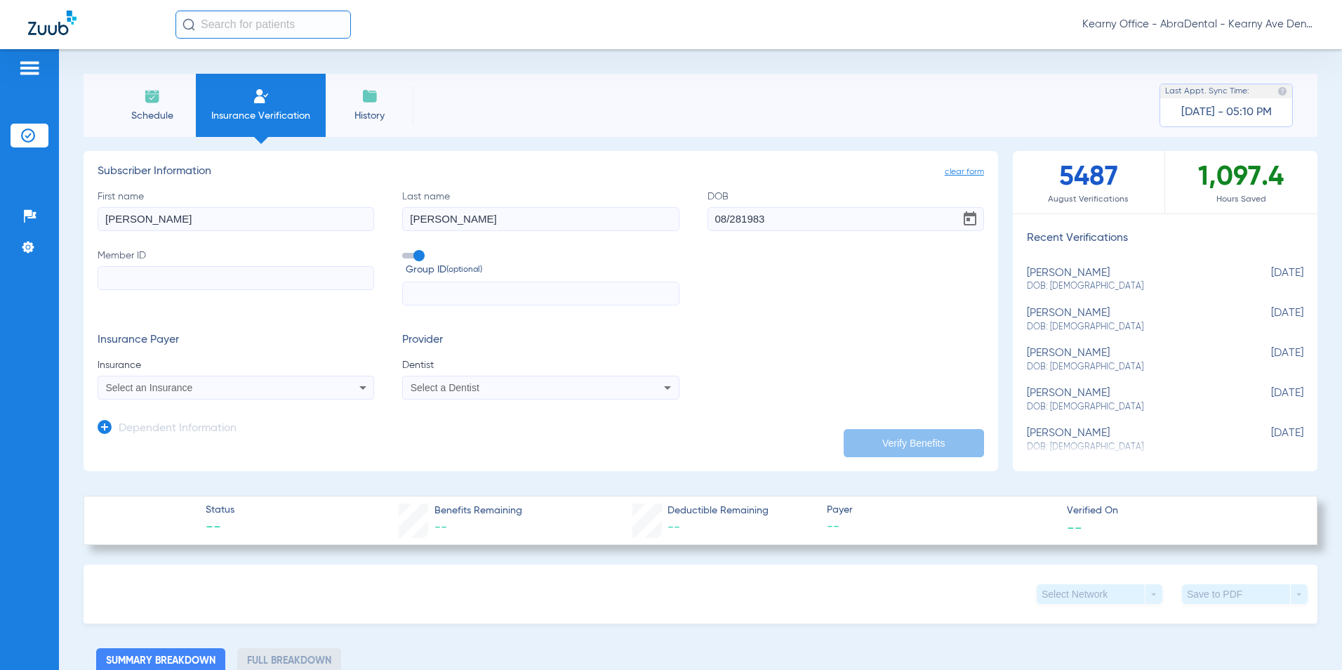
type input "08/28/1983"
click at [152, 277] on input "Member ID" at bounding box center [236, 278] width 277 height 24
click at [190, 279] on input "Member ID Required" at bounding box center [236, 278] width 277 height 24
type input "913993461"
click at [454, 293] on input "text" at bounding box center [540, 294] width 277 height 24
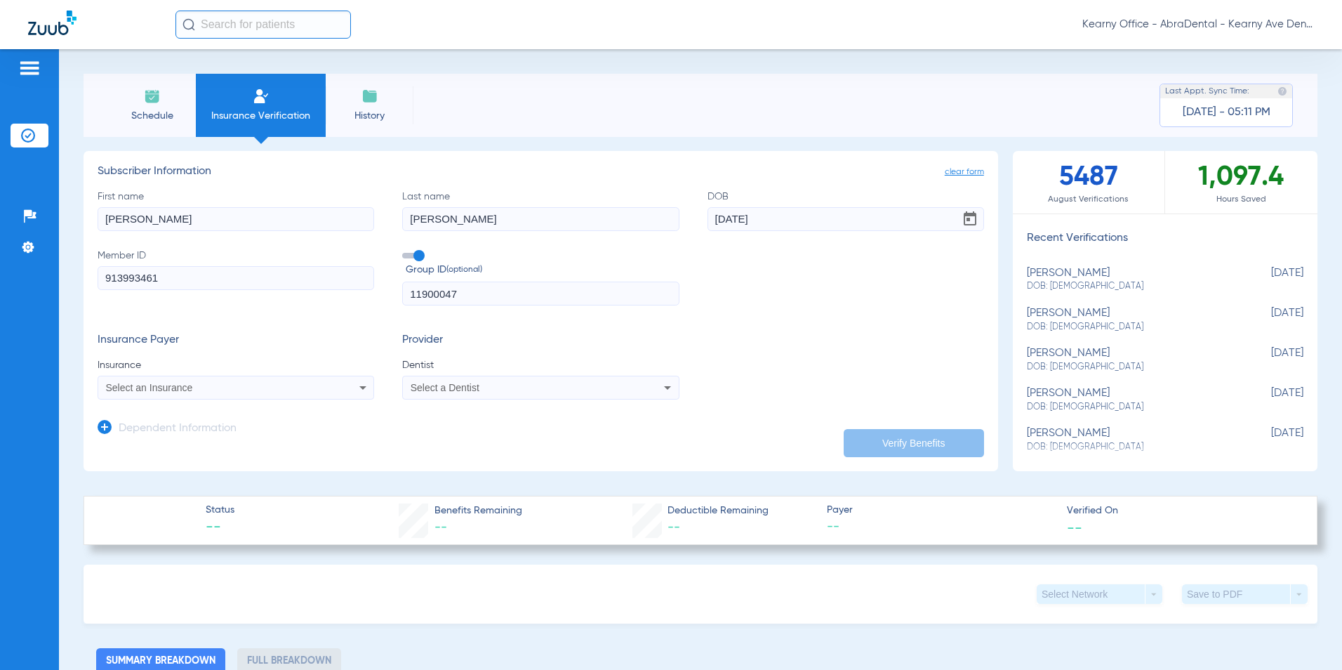
type input "11900047"
click at [133, 388] on span "Select an Insurance" at bounding box center [149, 387] width 87 height 11
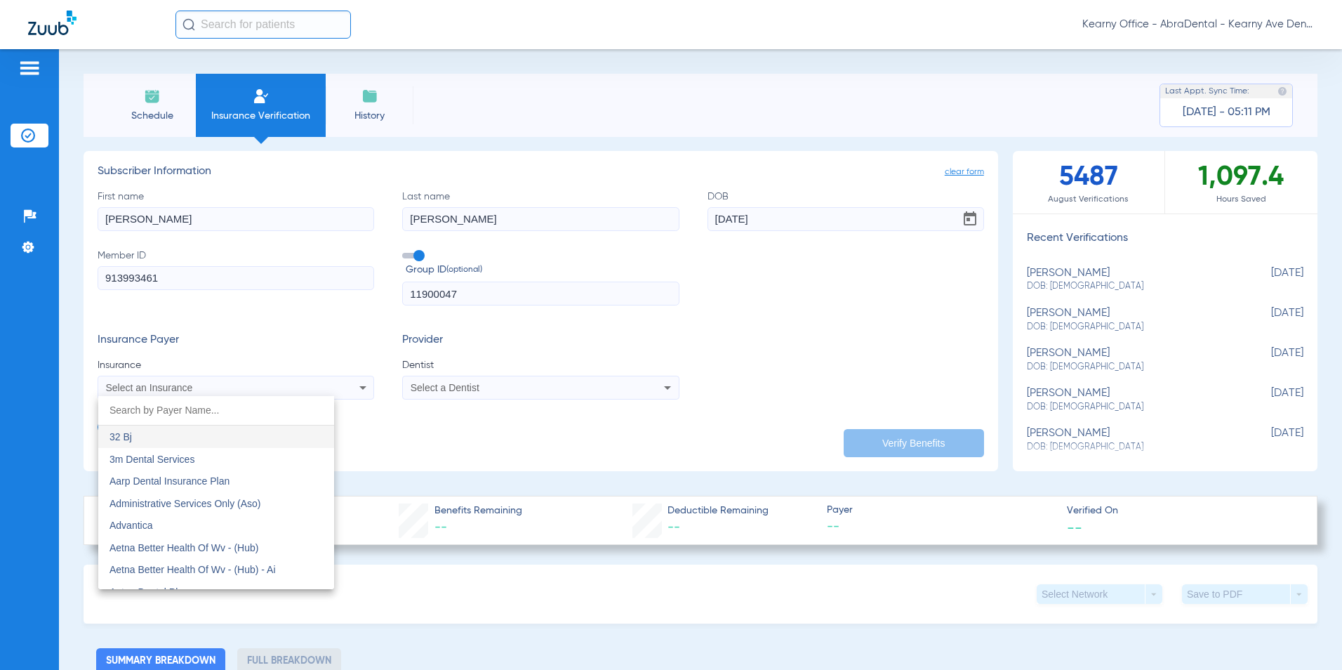
drag, startPoint x: 345, startPoint y: 324, endPoint x: 230, endPoint y: 375, distance: 125.1
click at [333, 328] on div at bounding box center [671, 335] width 1342 height 670
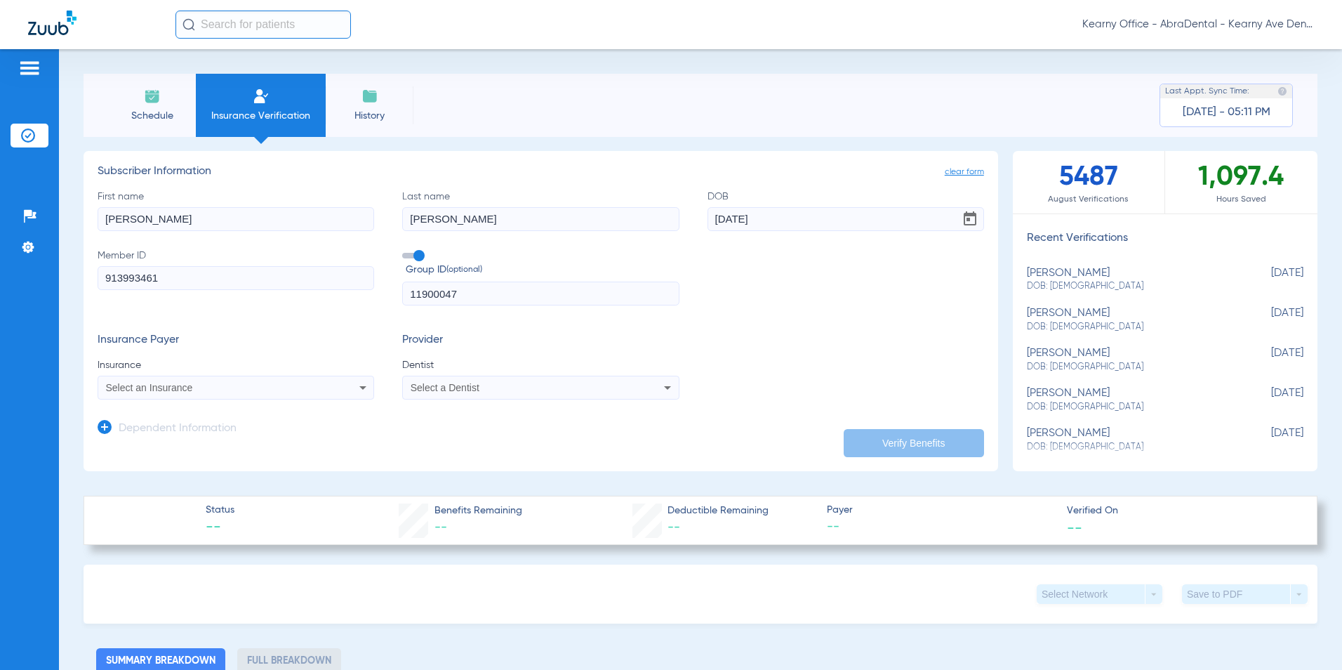
click at [150, 394] on div "Select an Insurance" at bounding box center [235, 387] width 275 height 17
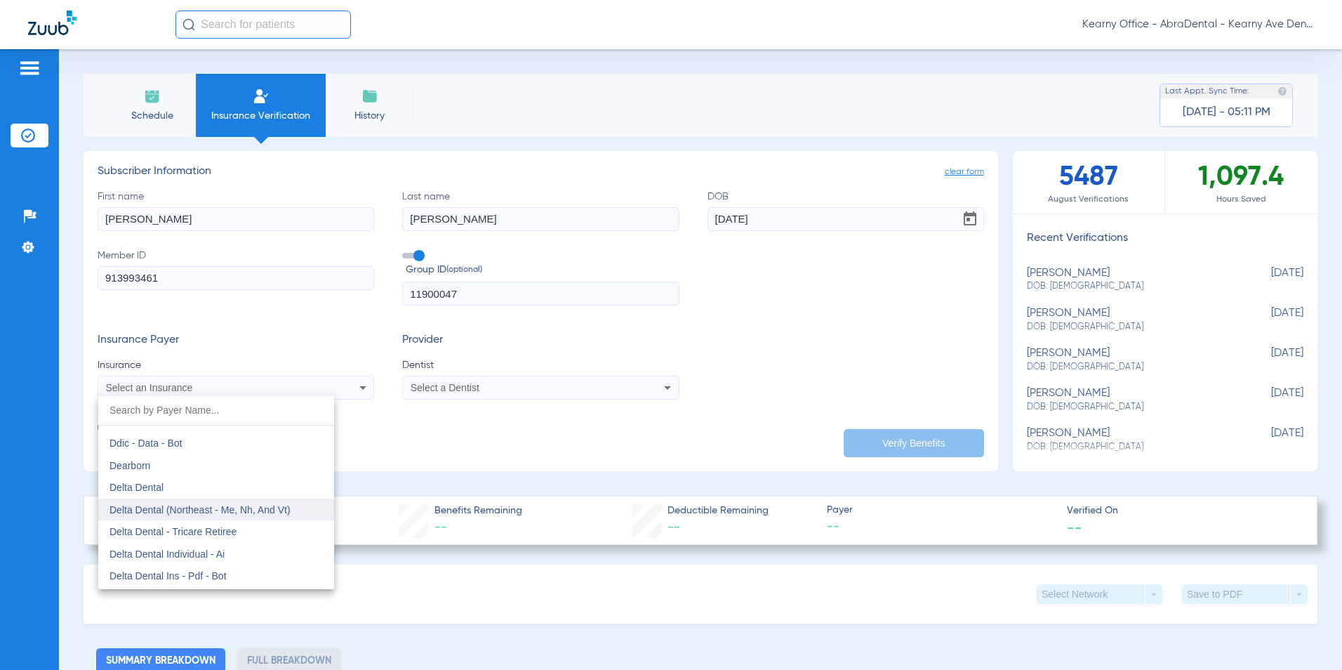
scroll to position [2247, 0]
click at [185, 481] on mat-option "Delta Dental" at bounding box center [216, 490] width 236 height 22
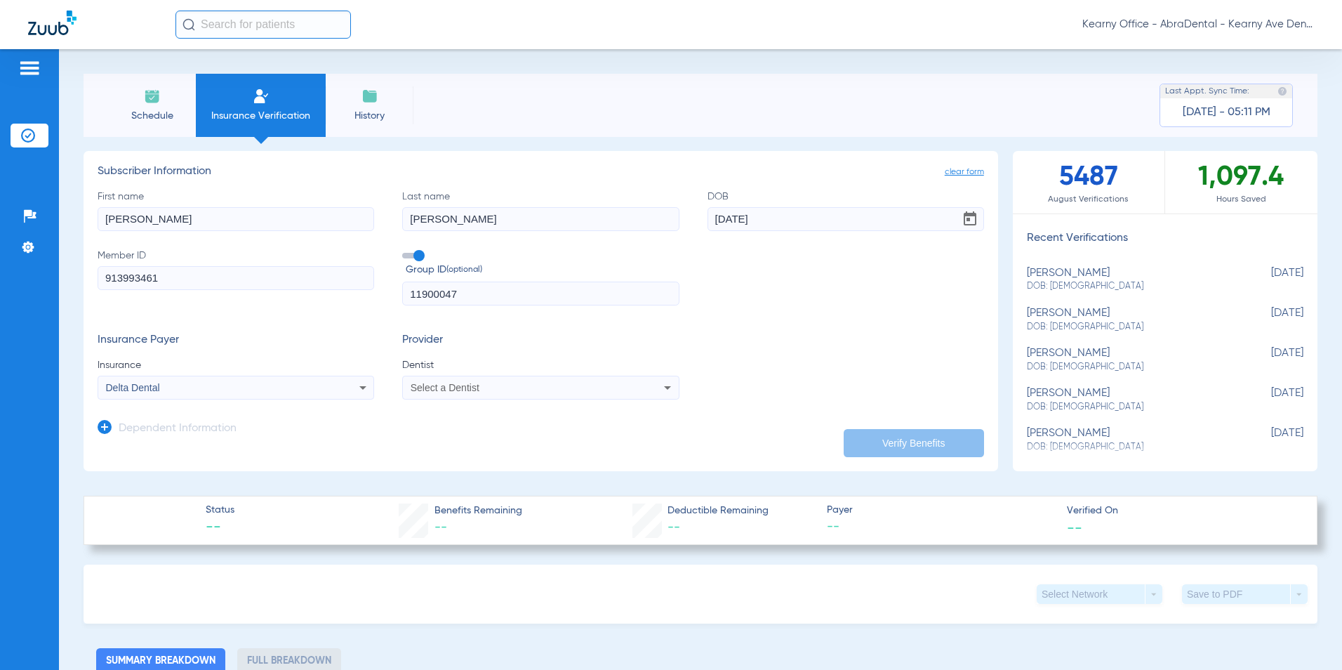
click at [425, 397] on mat-select "Select a Dentist" at bounding box center [540, 388] width 277 height 24
drag, startPoint x: 425, startPoint y: 397, endPoint x: 534, endPoint y: 386, distance: 108.7
click at [541, 373] on app-form-autocomplete "Dentist Select a Dentist" at bounding box center [540, 378] width 277 height 41
click at [526, 399] on form "clear form Subscriber Information First name juan Last name tovar DOB 08/28/198…" at bounding box center [541, 306] width 887 height 282
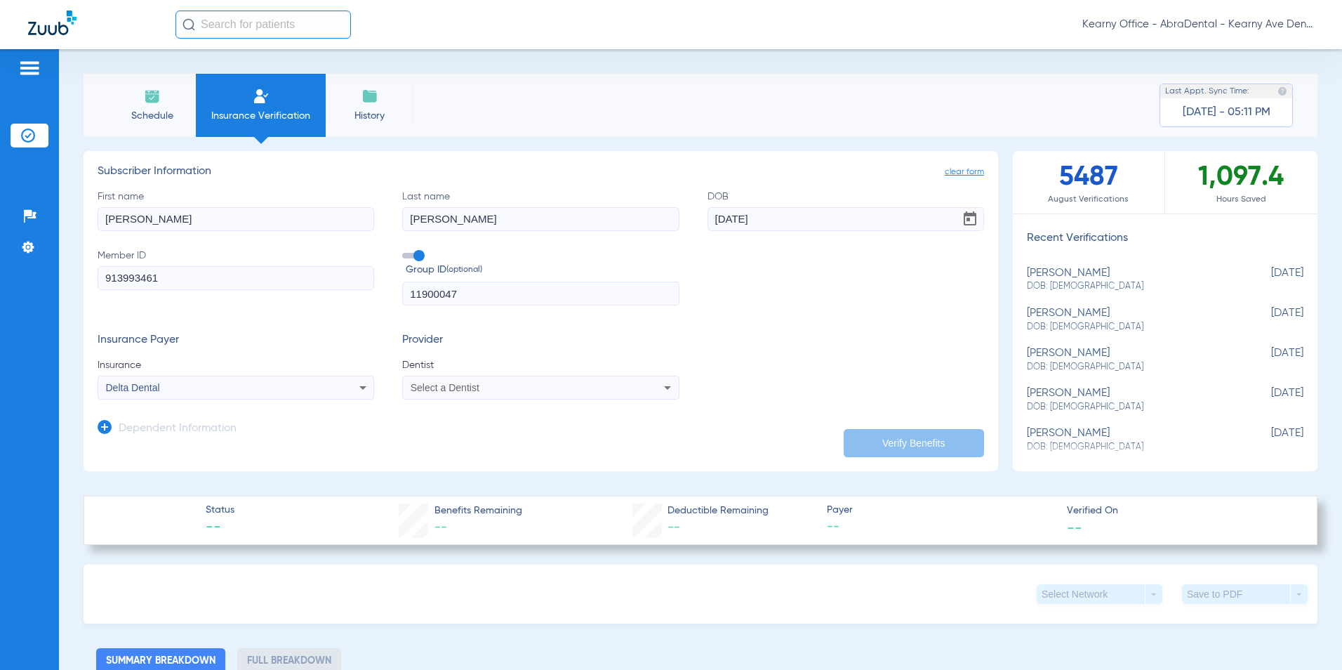
drag, startPoint x: 526, startPoint y: 399, endPoint x: 517, endPoint y: 385, distance: 16.7
click at [517, 386] on div "Select a Dentist" at bounding box center [515, 388] width 209 height 10
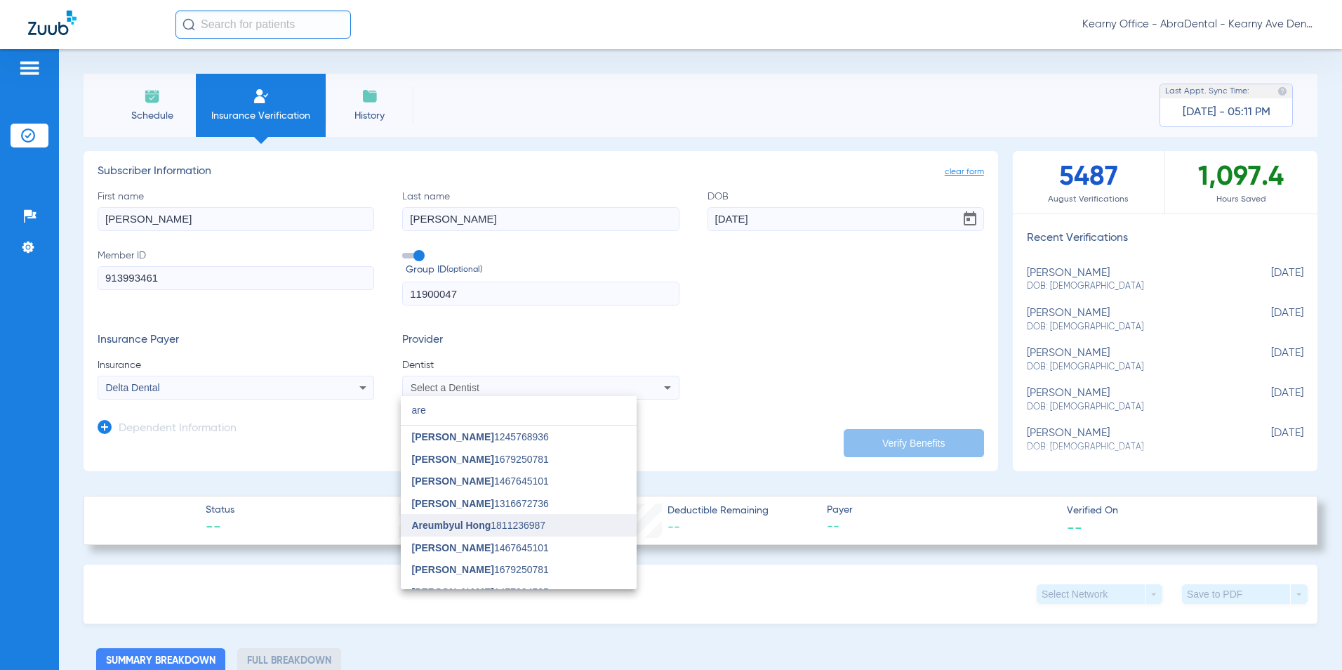
type input "are"
click at [463, 525] on span "Areumbyul Hong" at bounding box center [451, 525] width 79 height 11
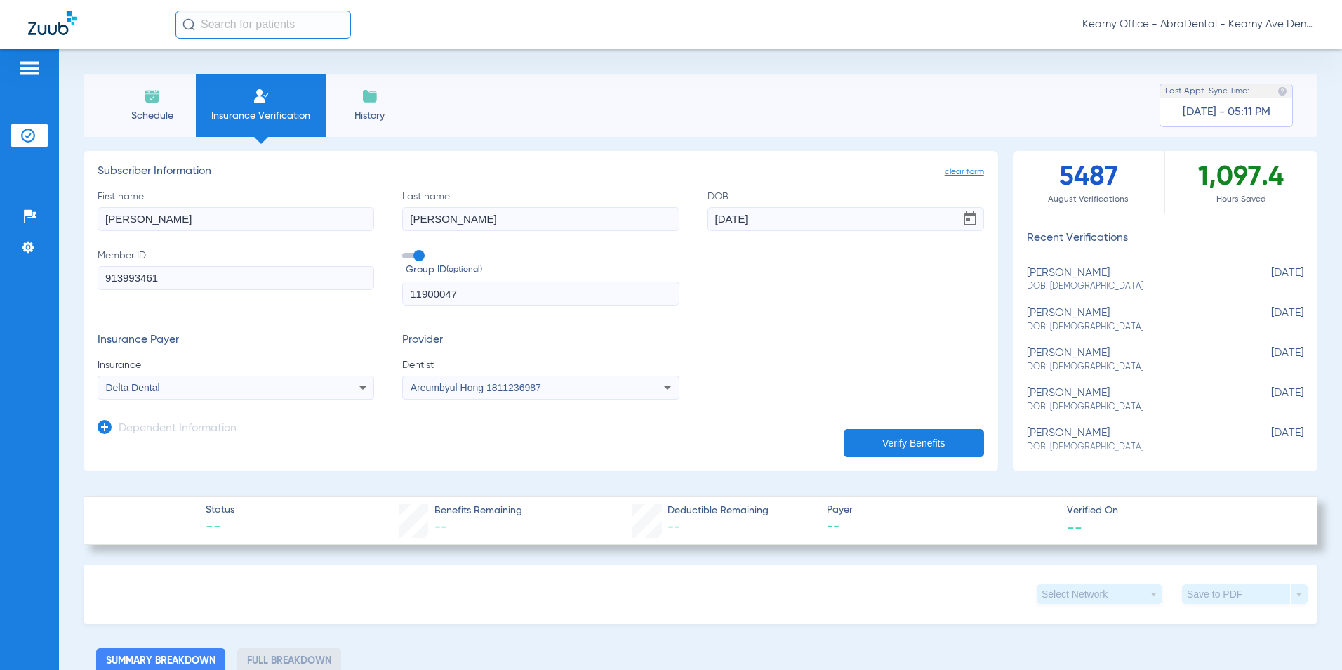
click at [100, 428] on icon at bounding box center [105, 427] width 14 height 14
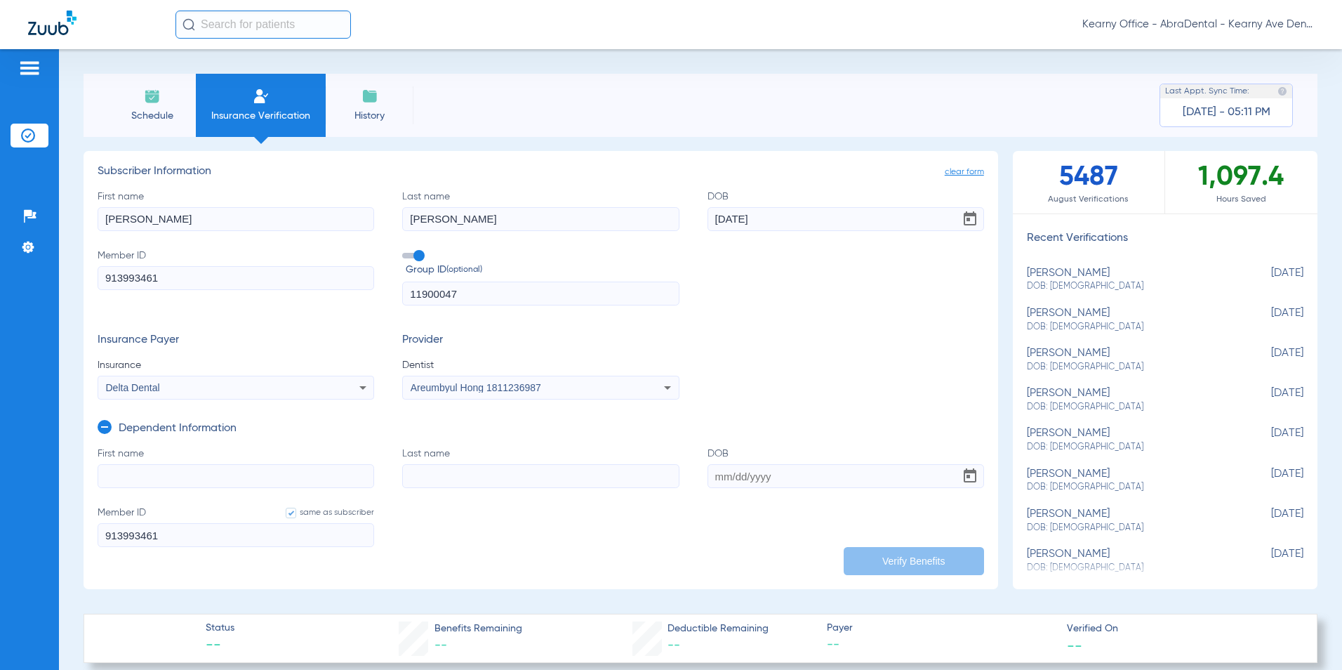
click at [138, 489] on form "First name Last name DOB Member ID same as subscriber 913993461" at bounding box center [541, 506] width 887 height 118
click at [133, 485] on input "First name" at bounding box center [236, 476] width 277 height 24
type input "selena"
type input "tovar"
click at [736, 467] on input "DOB" at bounding box center [846, 476] width 277 height 24
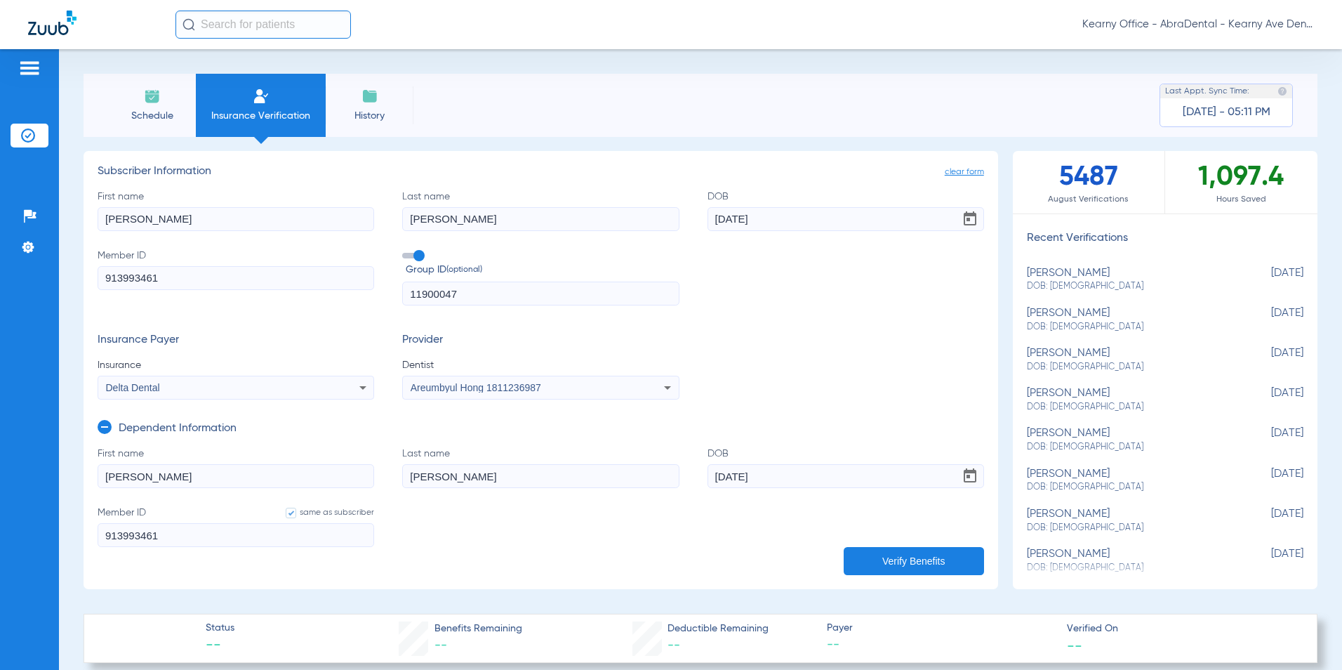
type input "03/15/2020"
click at [889, 560] on button "Verify Benefits" at bounding box center [914, 561] width 140 height 28
type input "0"
select select "page-width"
type input "1"
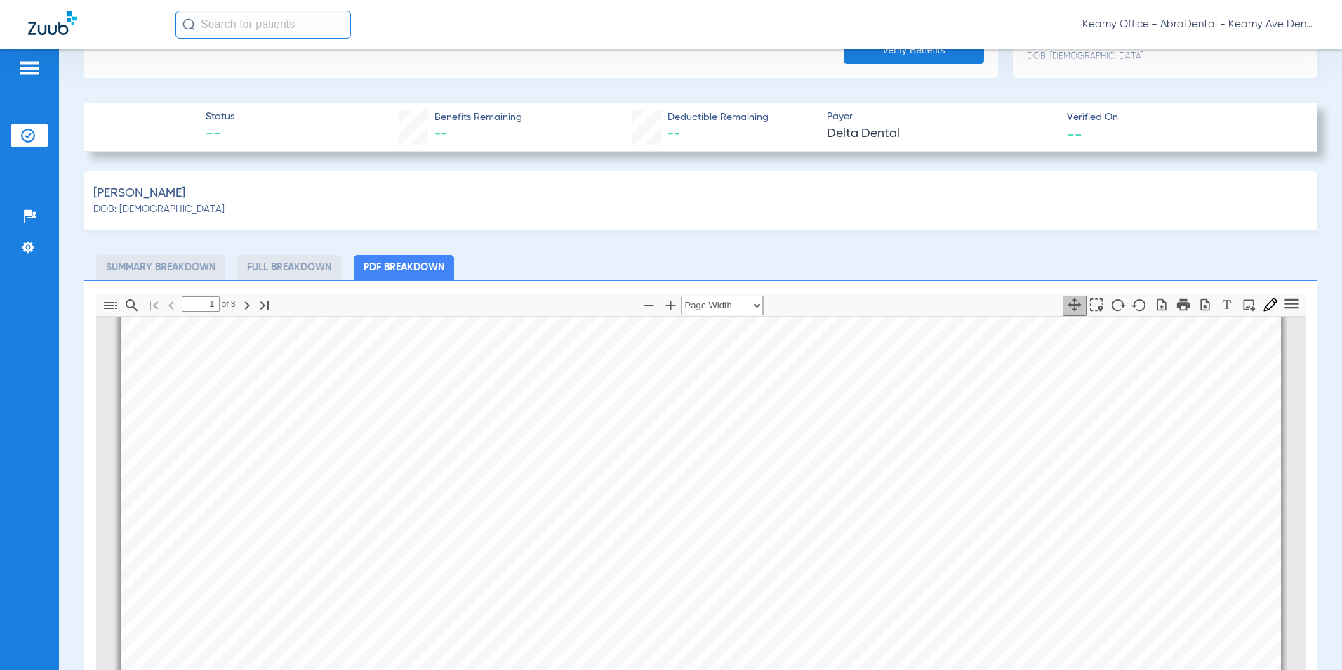
scroll to position [562, 0]
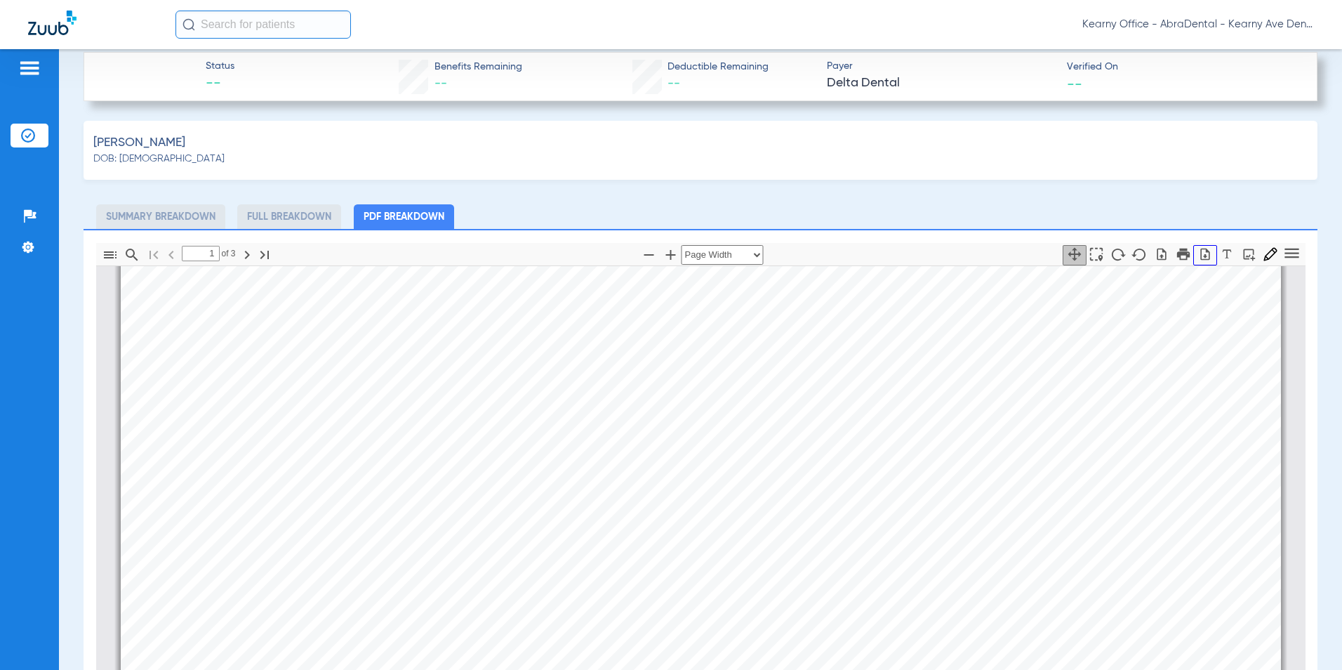
click at [1198, 252] on icon "button" at bounding box center [1205, 254] width 14 height 14
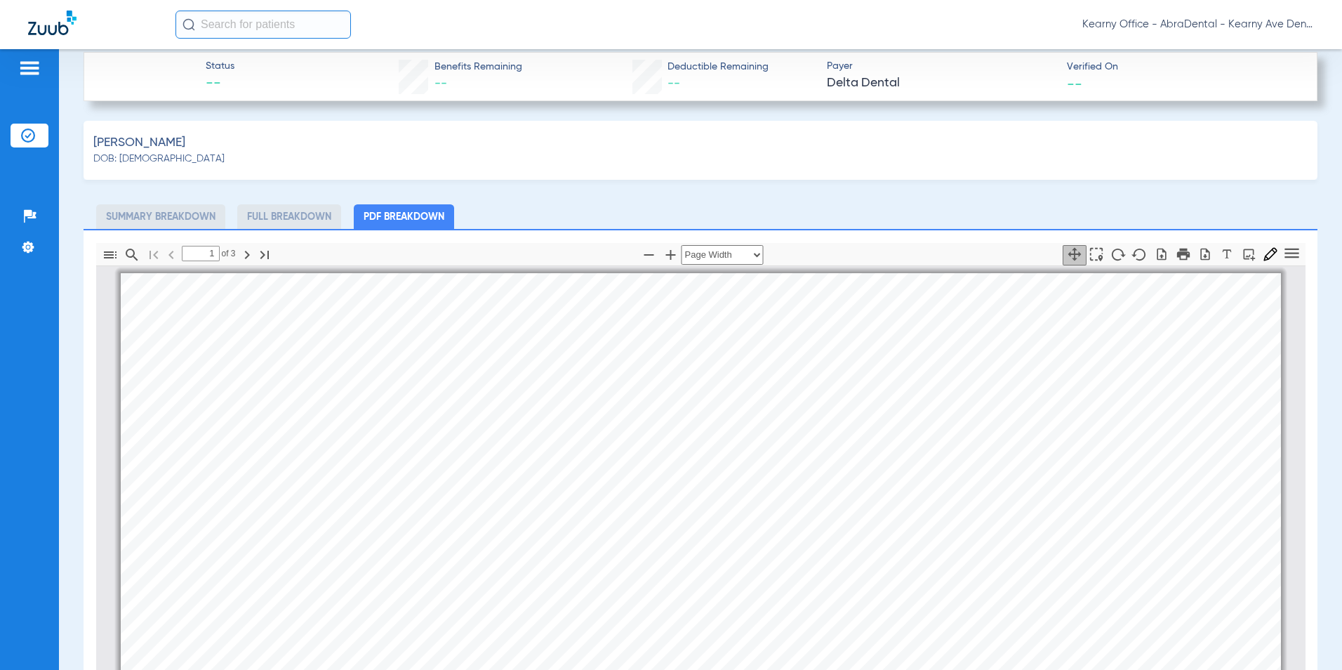
click at [861, 235] on div "Thumbnails Document Outline Attachments Layers Current Outline Item 1 of ⁨3⁩ Au…" at bounding box center [701, 577] width 1234 height 696
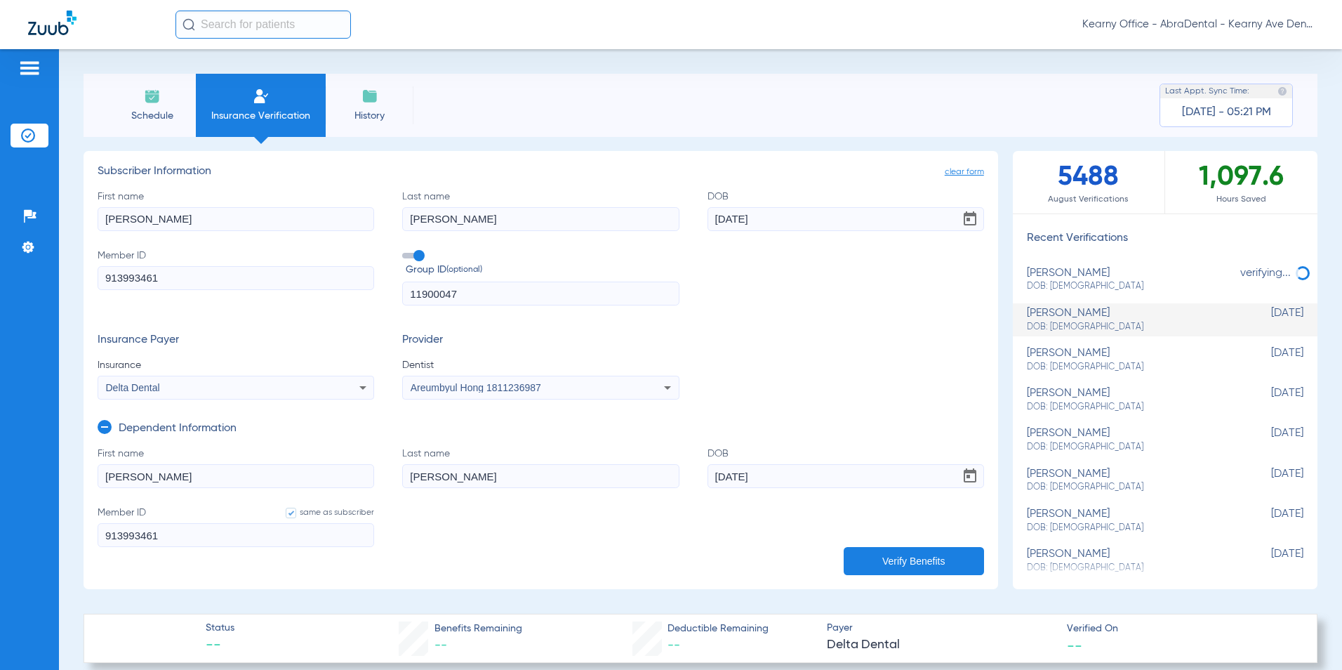
drag, startPoint x: 166, startPoint y: 281, endPoint x: 93, endPoint y: 275, distance: 73.9
click at [78, 278] on div "Schedule Insurance Verification History Last Appt. Sync Time: Today - 05:21 PM …" at bounding box center [700, 359] width 1283 height 621
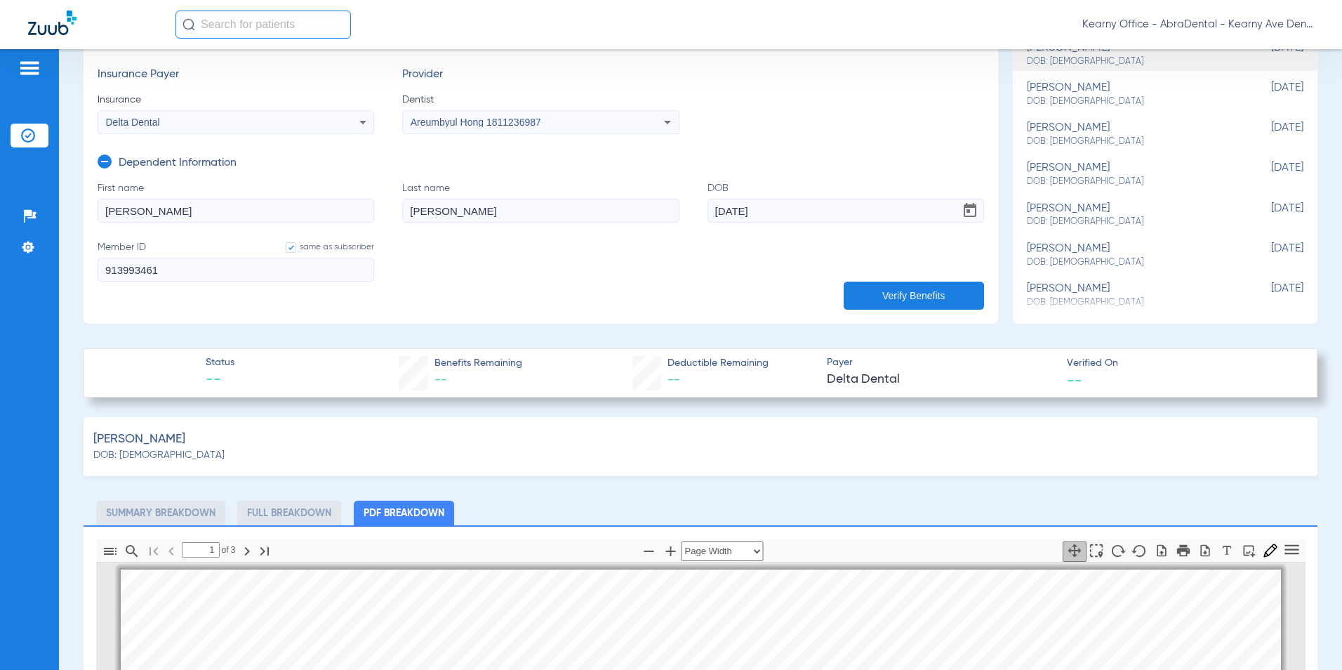
scroll to position [421, 0]
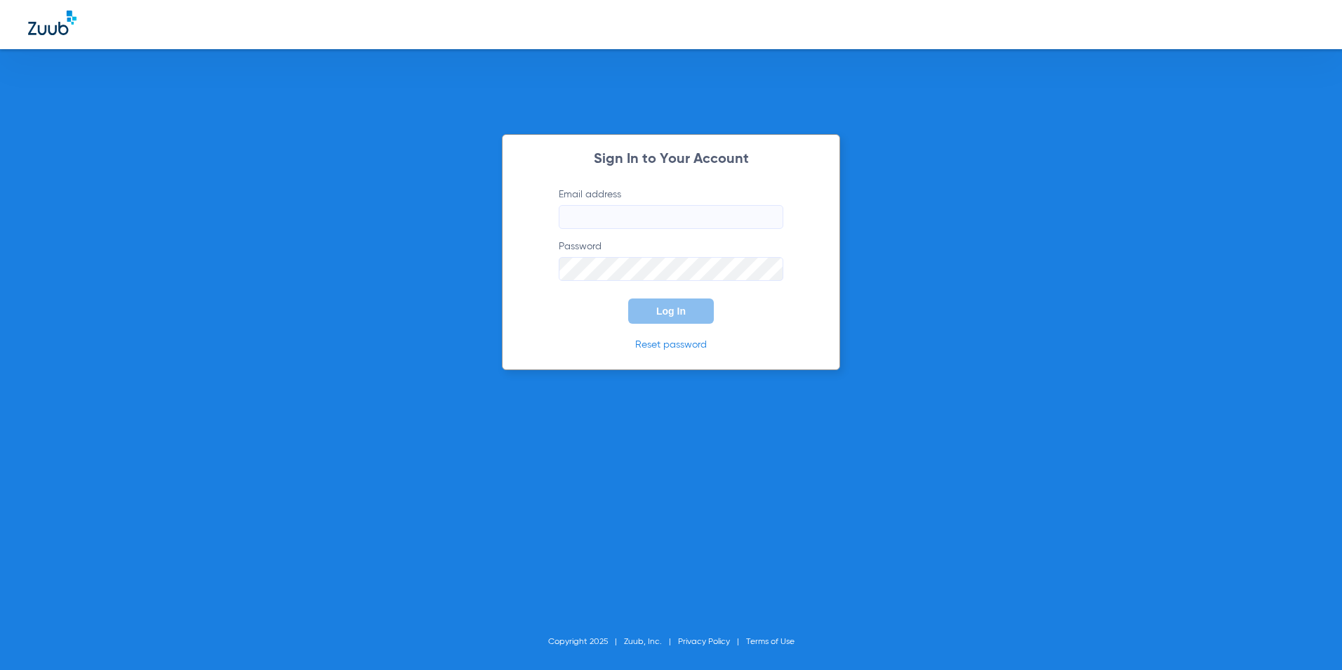
type input "[EMAIL_ADDRESS][DOMAIN_NAME]"
click at [675, 304] on button "Log In" at bounding box center [671, 310] width 86 height 25
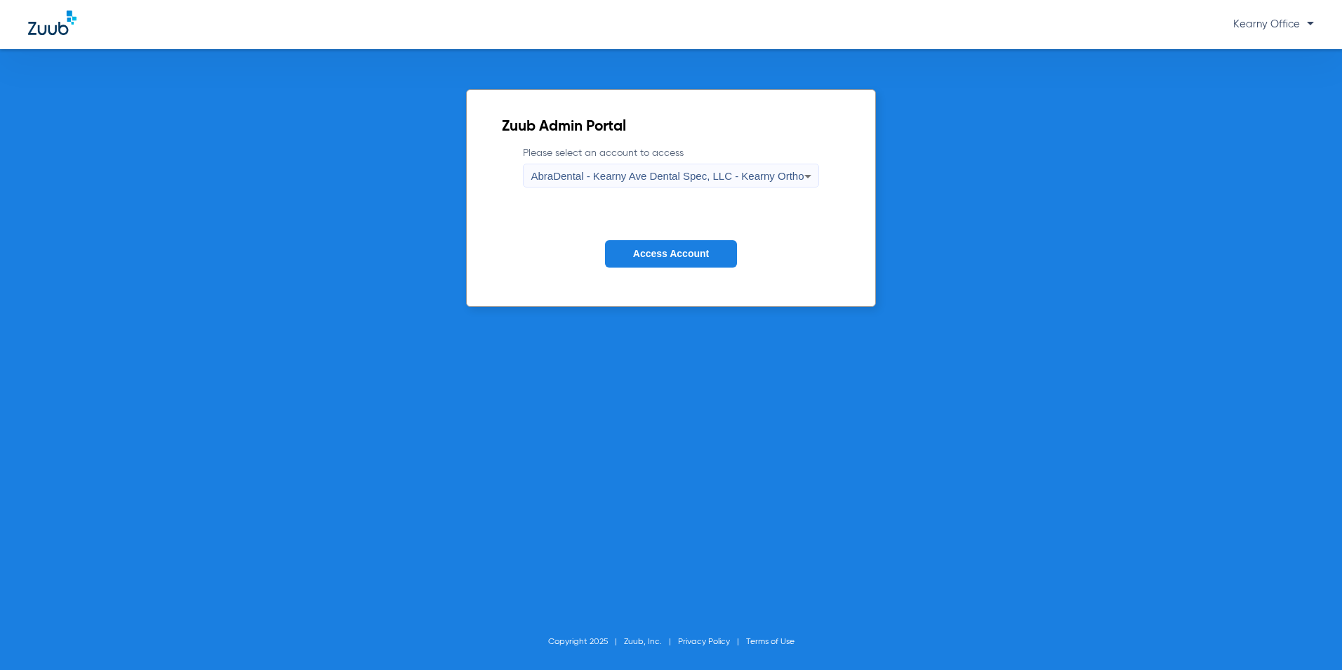
click at [757, 165] on div "AbraDental - Kearny Ave Dental Spec, LLC - Kearny Ortho" at bounding box center [667, 176] width 273 height 24
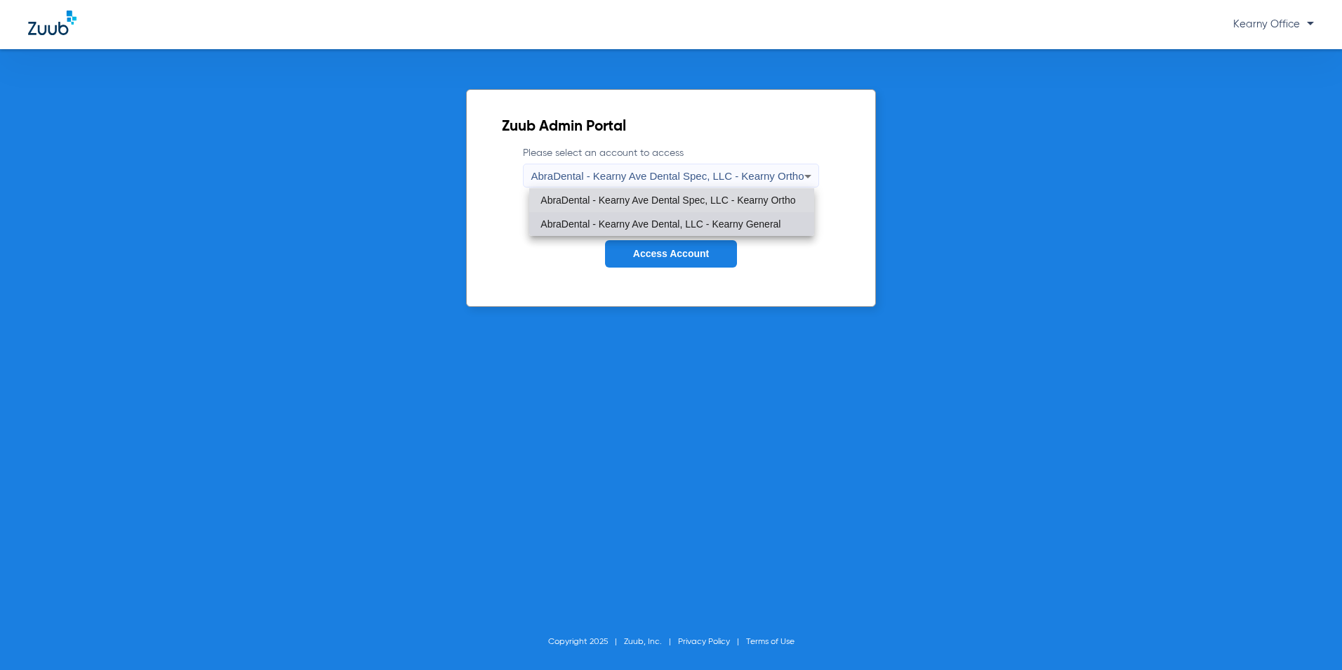
click at [736, 217] on mat-option "AbraDental - Kearny Ave Dental, LLC - Kearny General" at bounding box center [671, 224] width 284 height 24
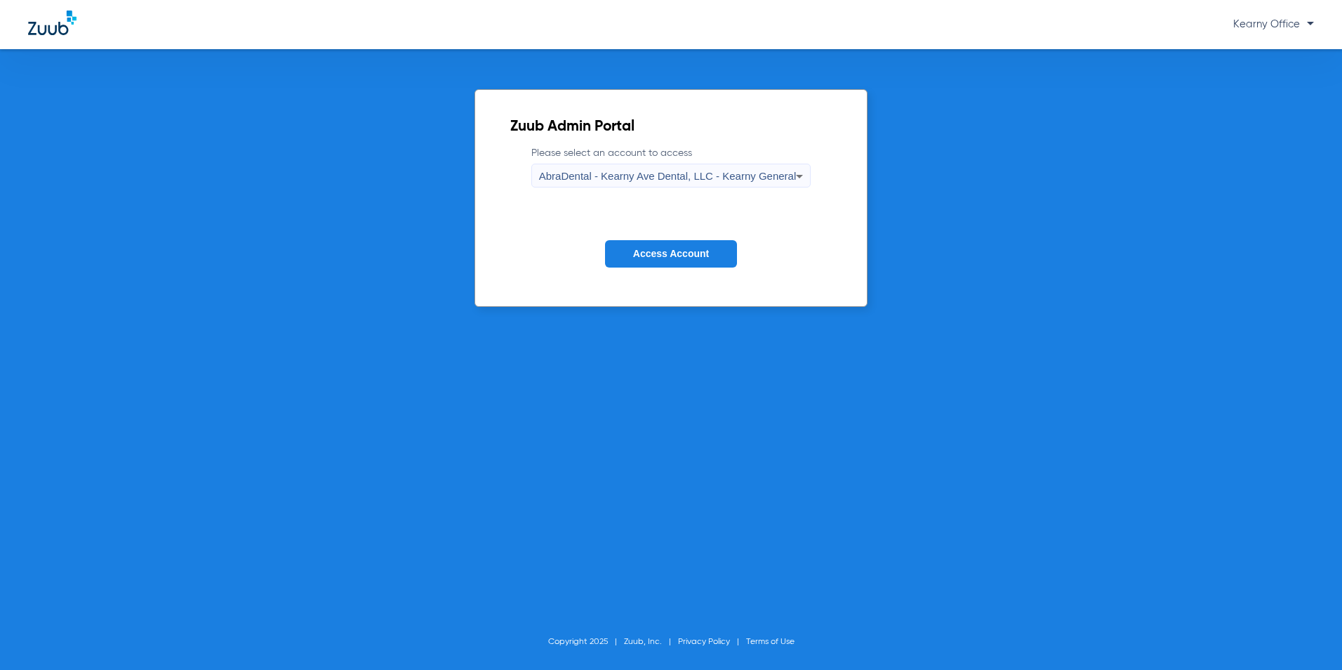
click at [717, 240] on form "Please select an account to access AbraDental - Kearny Ave Dental, LLC - Kearny…" at bounding box center [671, 217] width 322 height 143
click at [694, 259] on span "Access Account" at bounding box center [671, 253] width 76 height 11
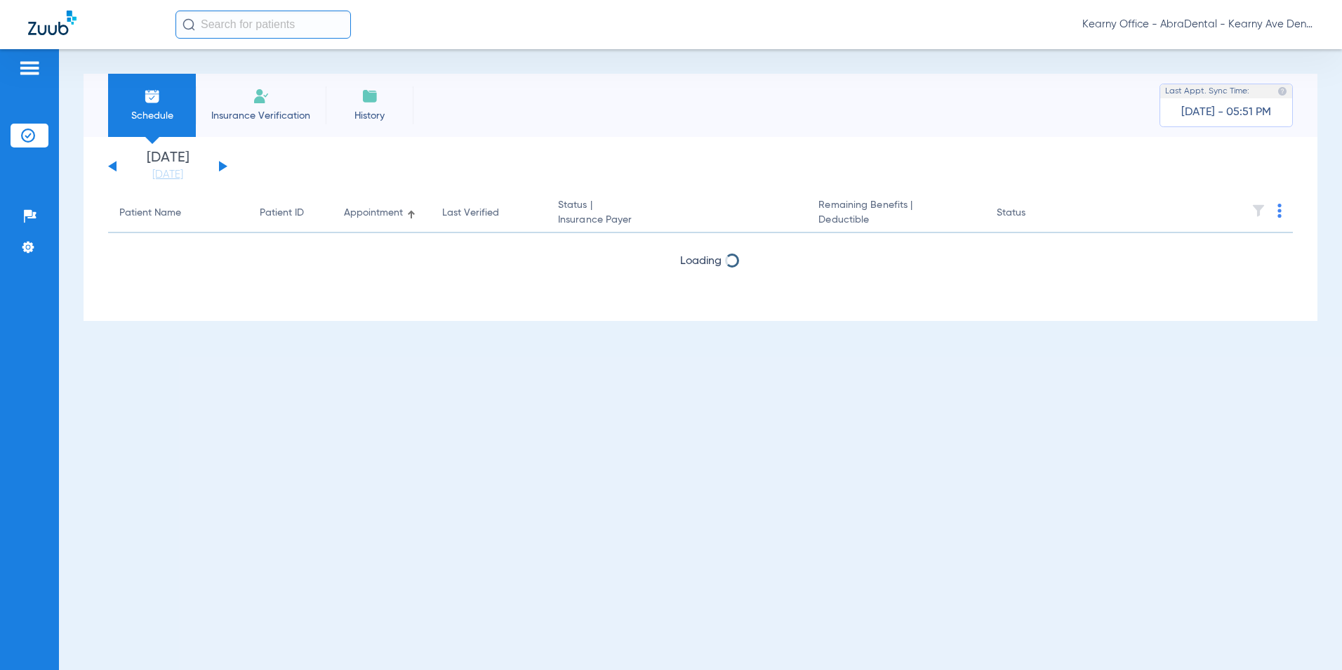
click at [286, 109] on span "Insurance Verification" at bounding box center [260, 116] width 109 height 14
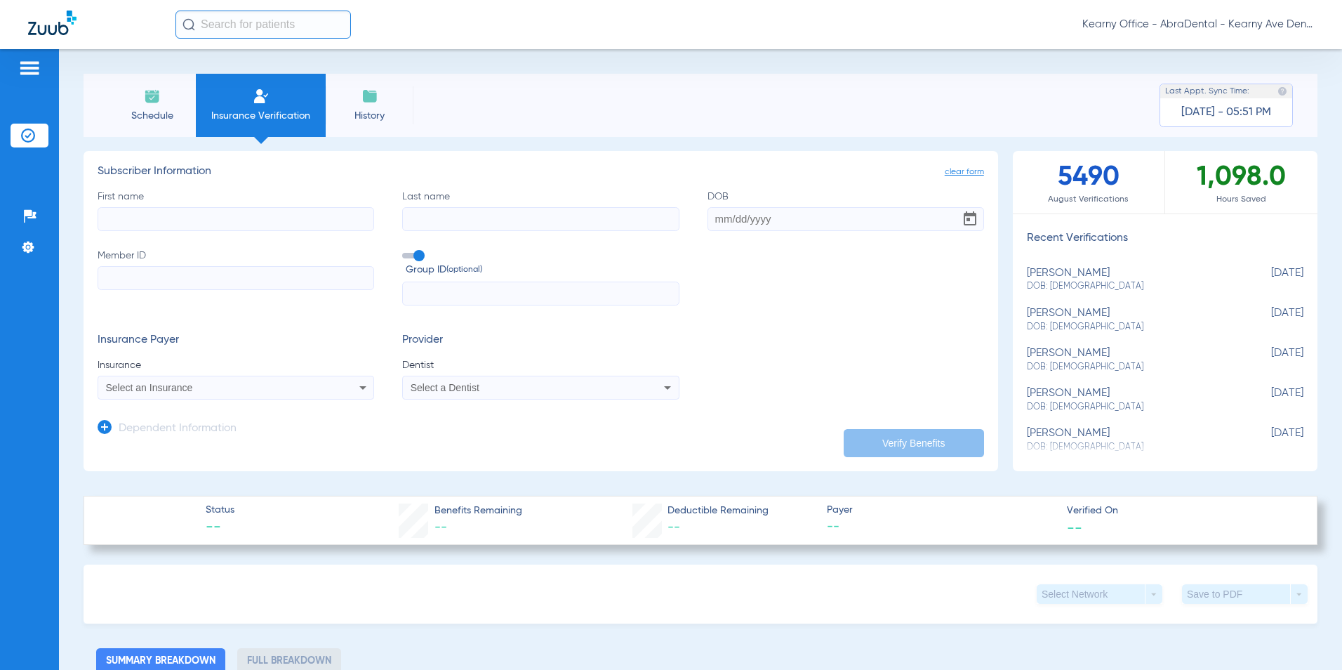
click at [137, 209] on input "First name" at bounding box center [236, 219] width 277 height 24
drag, startPoint x: 141, startPoint y: 218, endPoint x: 113, endPoint y: 223, distance: 28.4
click at [113, 223] on input "paolio" at bounding box center [236, 219] width 277 height 24
type input "p"
type input "["
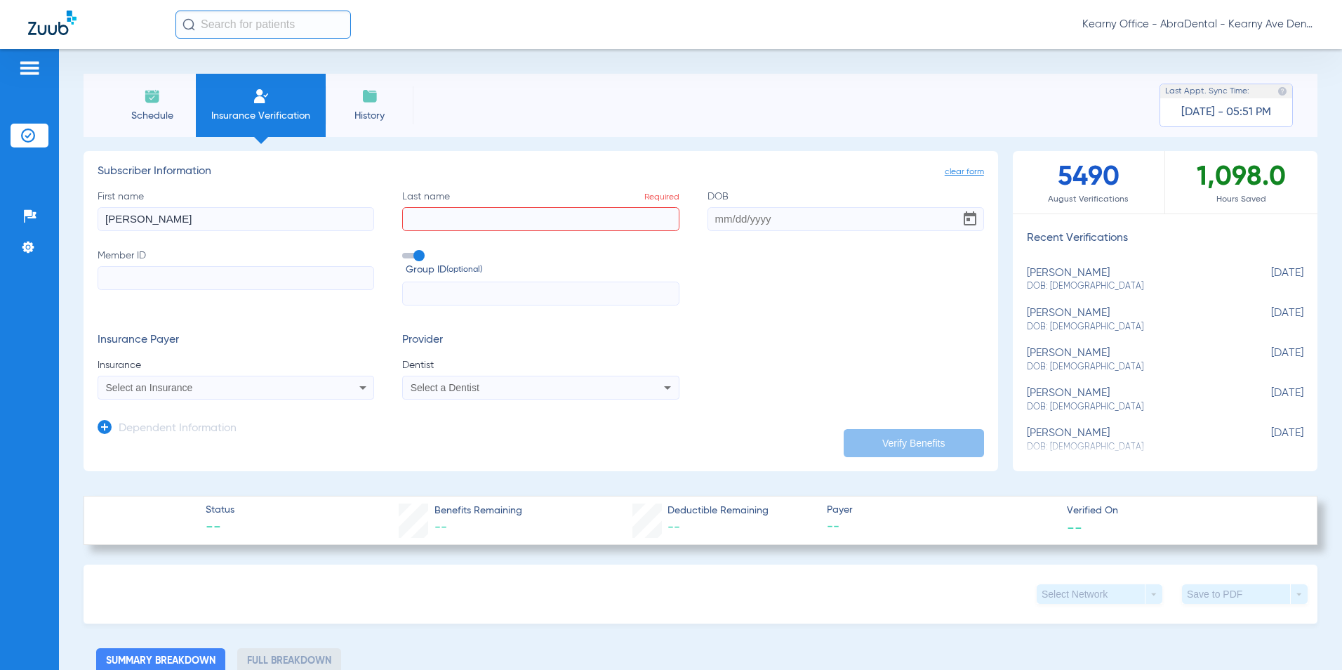
type input "PAOLO"
type input "MENDEZ"
type input "09/13/1982"
click at [112, 270] on input "Member ID" at bounding box center [236, 278] width 277 height 24
type input "U9051580302"
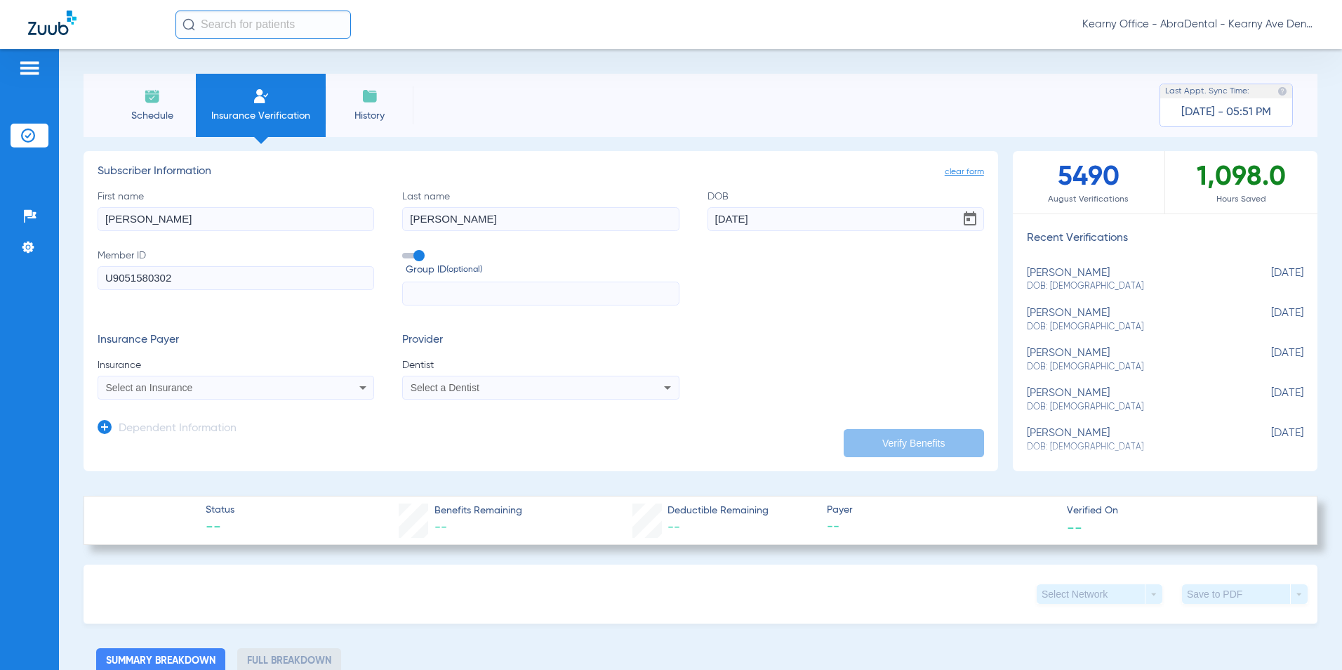
click at [497, 285] on input "text" at bounding box center [540, 294] width 277 height 24
type input "3343715"
click at [211, 376] on mat-select "Select an Insurance" at bounding box center [236, 388] width 277 height 24
click at [208, 383] on div "Select an Insurance" at bounding box center [210, 388] width 209 height 10
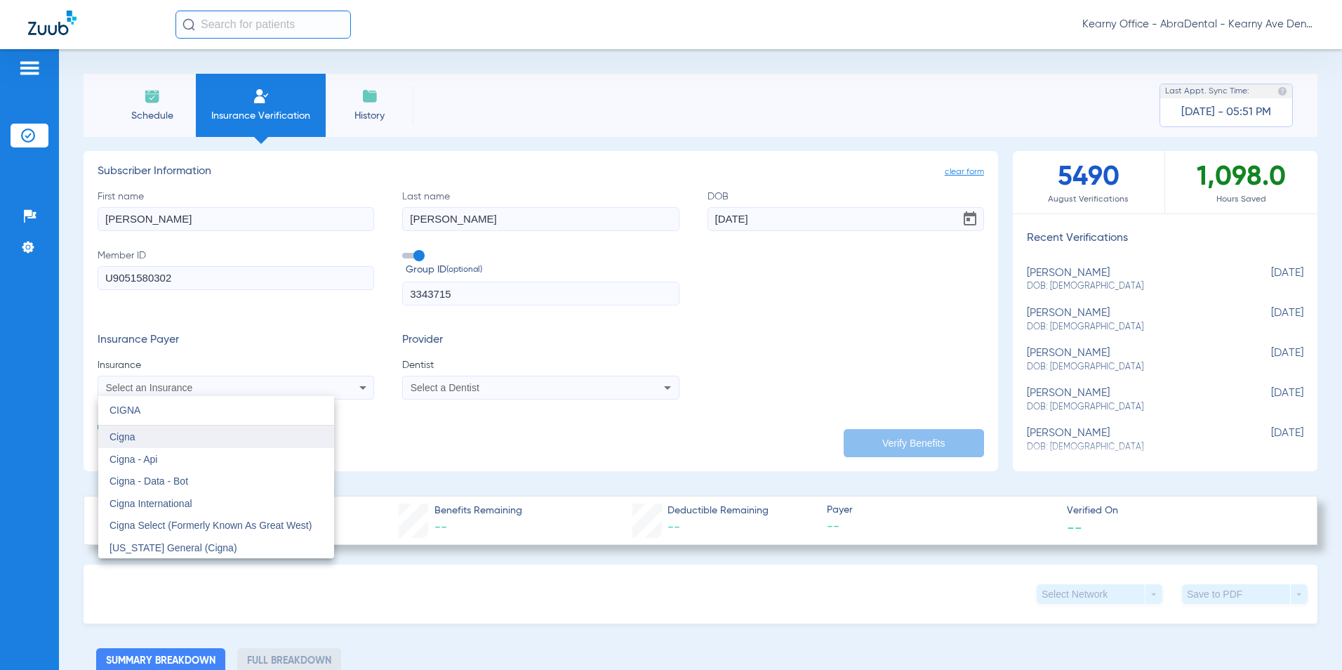
type input "CIGNA"
click at [169, 437] on mat-option "Cigna" at bounding box center [216, 436] width 236 height 22
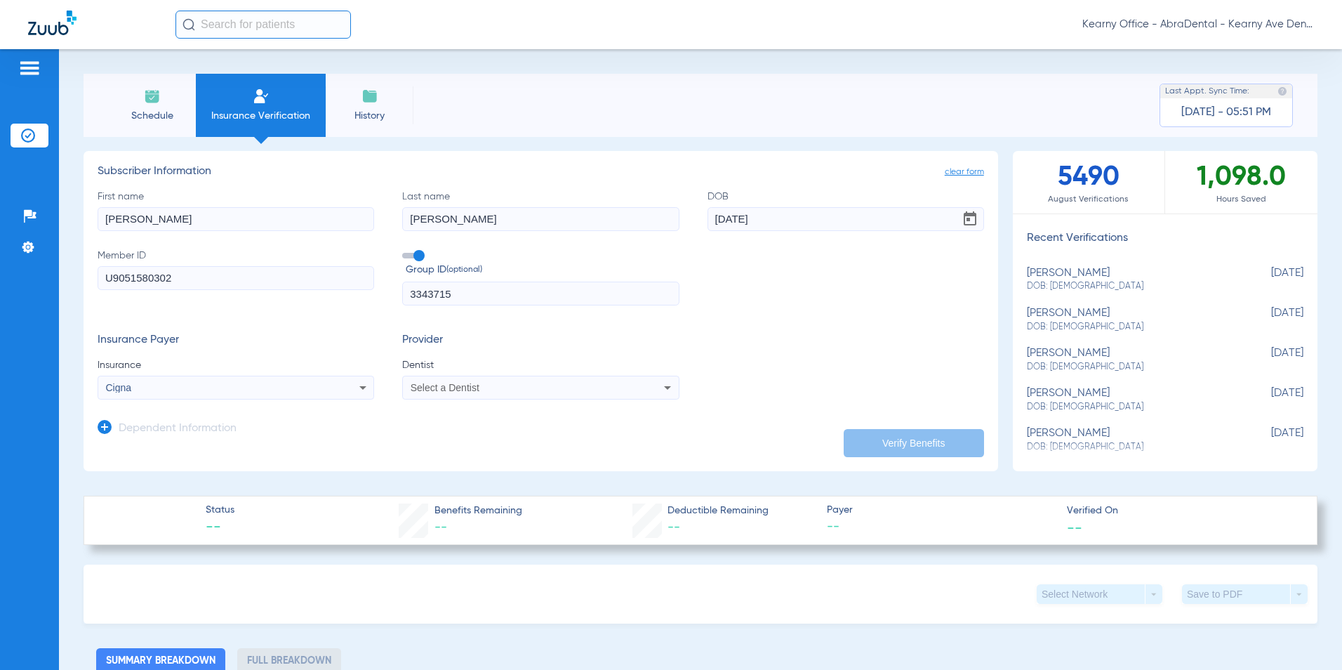
click at [463, 388] on span "Select a Dentist" at bounding box center [445, 387] width 69 height 11
type input "PRASA"
click at [452, 441] on span "Prasanna Saireddy" at bounding box center [453, 436] width 82 height 11
click at [105, 423] on icon at bounding box center [105, 427] width 14 height 14
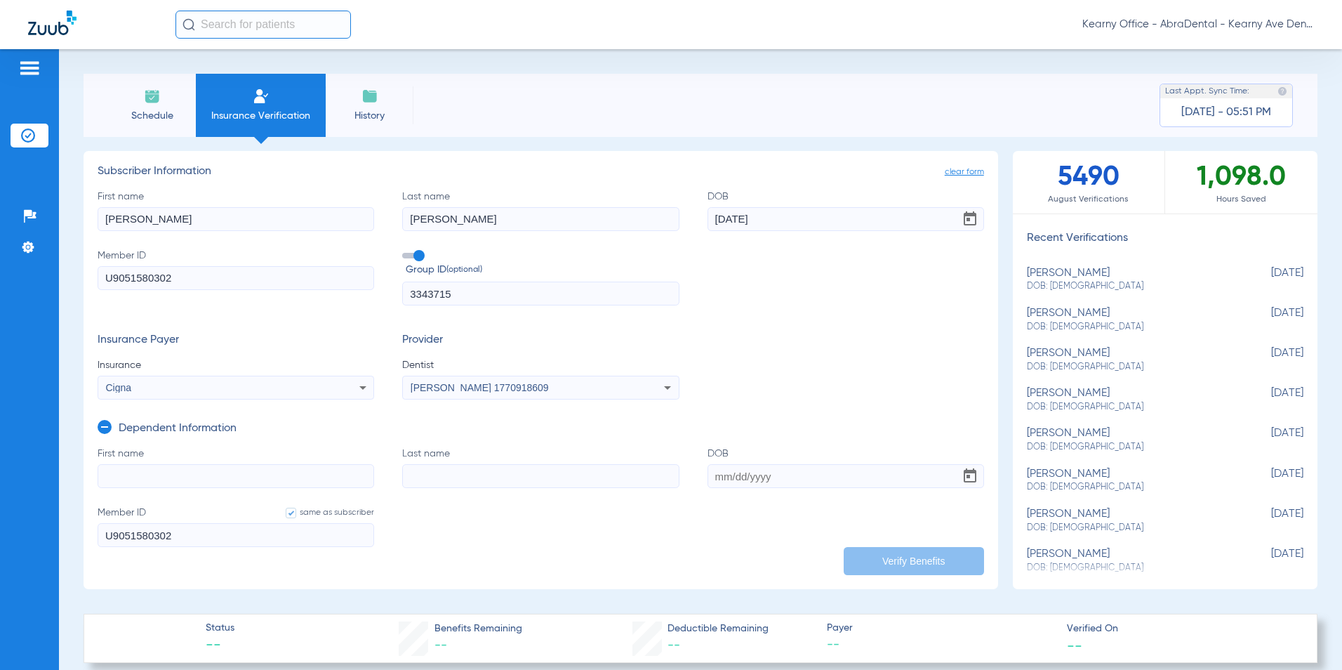
click at [125, 471] on input "First name" at bounding box center [236, 476] width 277 height 24
click at [238, 480] on input "First name Required" at bounding box center [236, 476] width 277 height 24
paste input "ELBA"
type input "ELBA"
click at [467, 484] on input "Last name" at bounding box center [540, 476] width 277 height 24
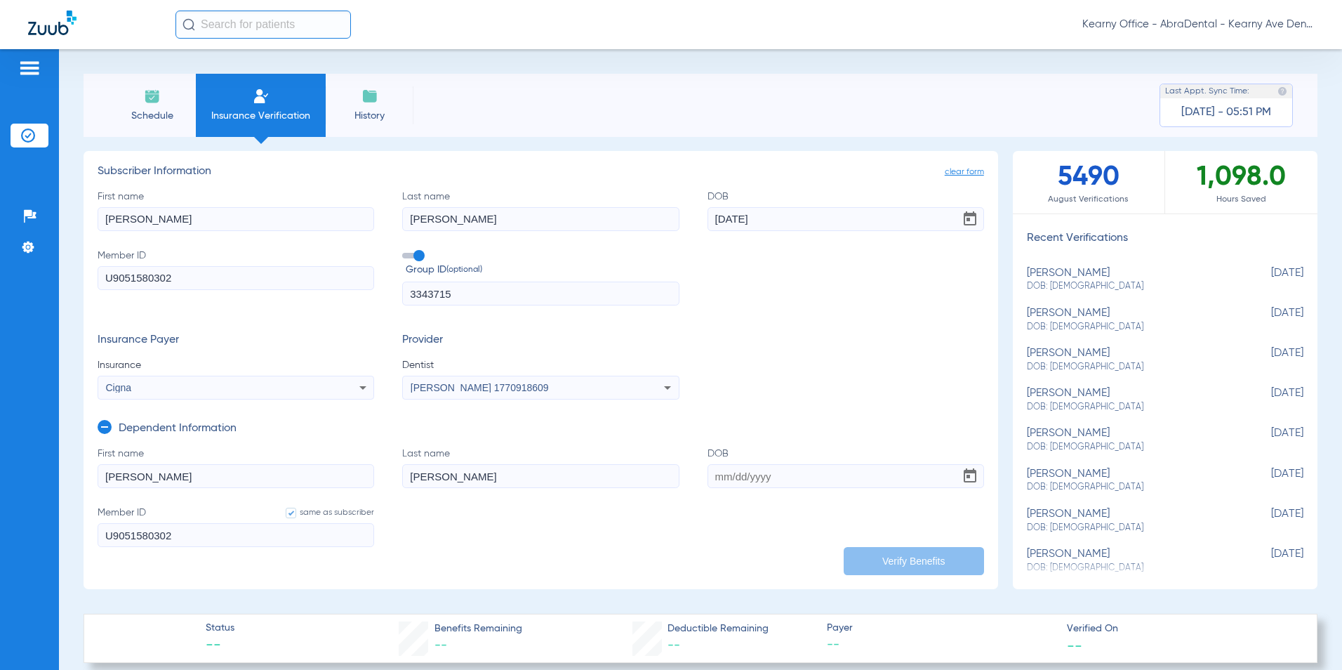
type input "MENDEZ"
type input "11/21/1985"
click at [891, 548] on button "Verify Benefits" at bounding box center [914, 561] width 140 height 28
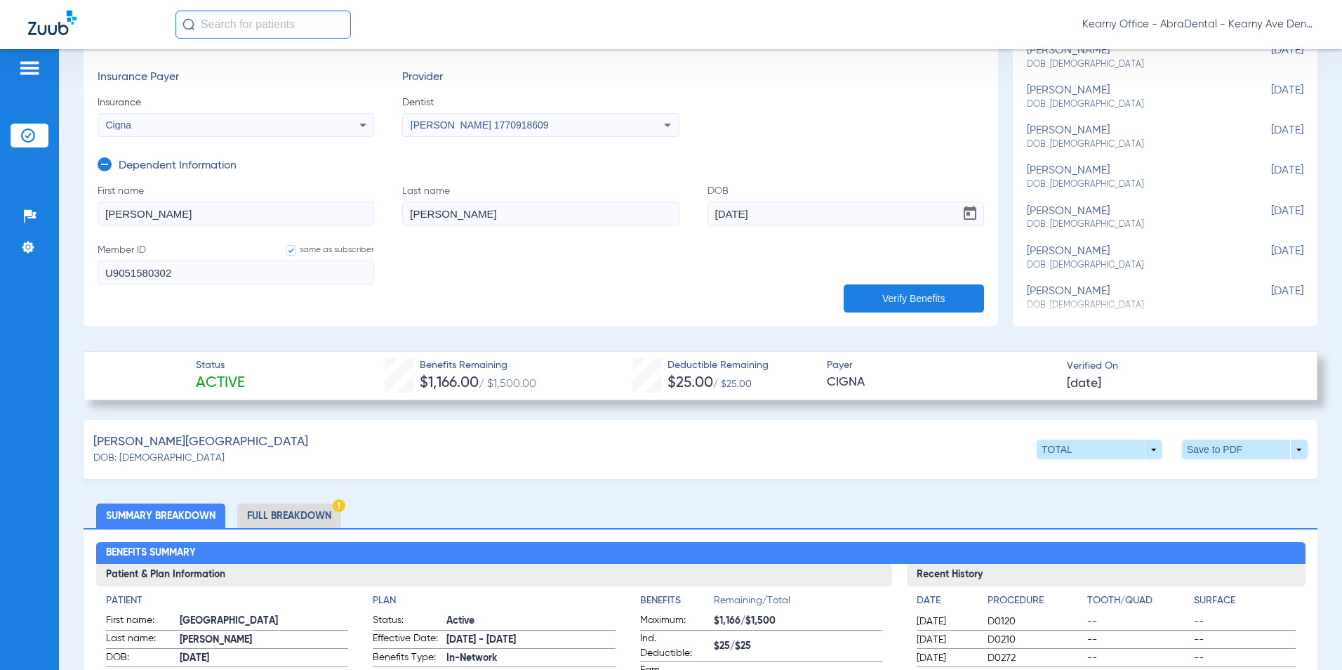
scroll to position [351, 0]
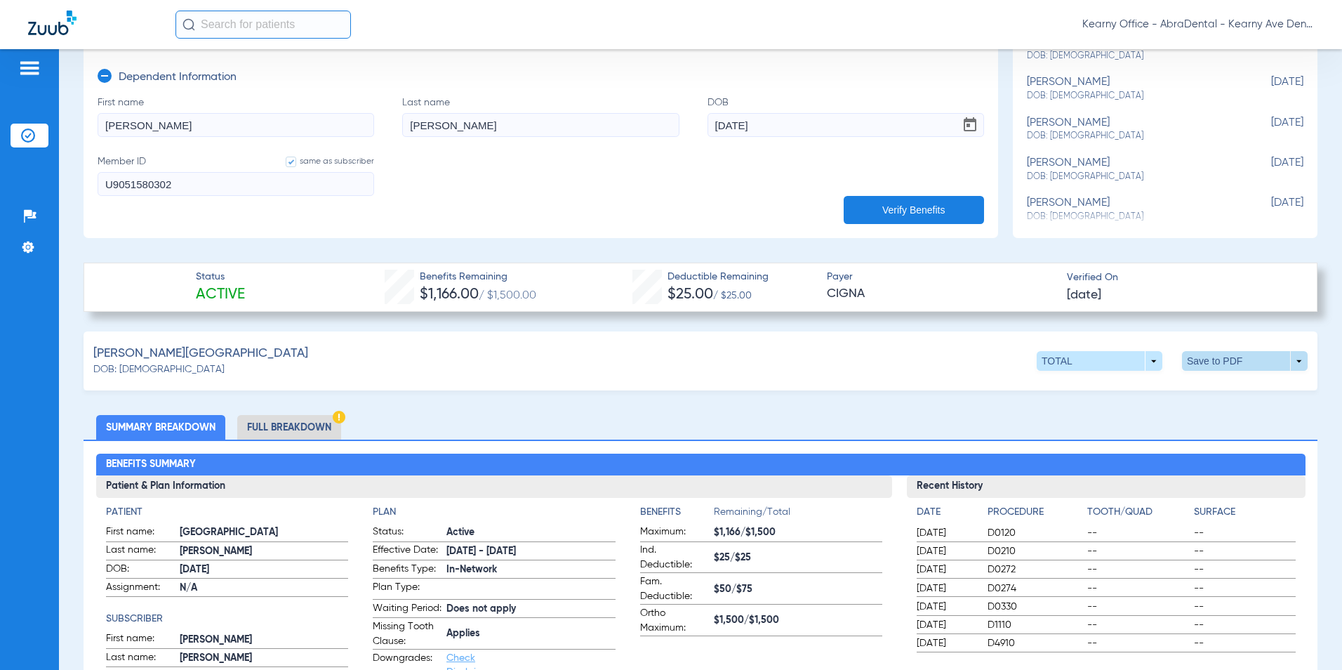
click at [1230, 353] on span at bounding box center [1246, 361] width 34 height 34
click at [1132, 383] on span "Save to PDF" at bounding box center [1129, 388] width 55 height 10
click at [288, 428] on li "Full Breakdown" at bounding box center [289, 427] width 104 height 25
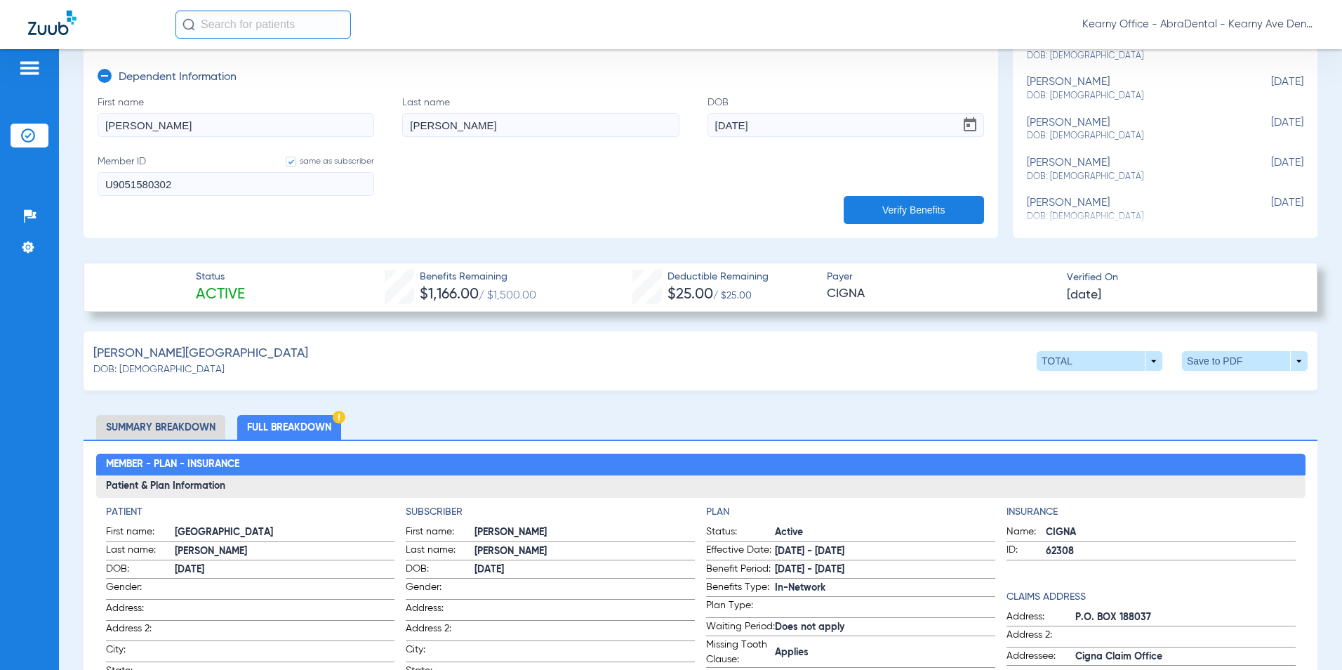
drag, startPoint x: 152, startPoint y: 178, endPoint x: 128, endPoint y: 189, distance: 26.7
click at [62, 182] on div "Schedule Insurance Verification History Last Appt. Sync Time: Today - 06:02 PM …" at bounding box center [700, 359] width 1283 height 621
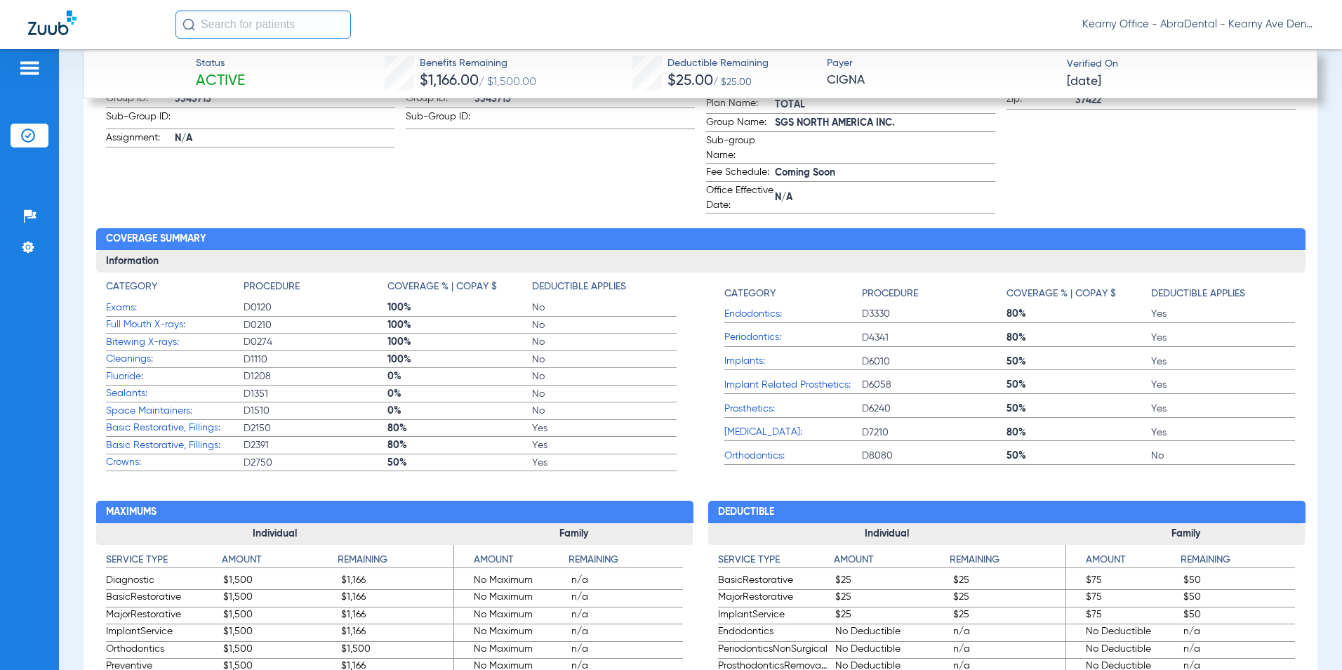
scroll to position [983, 0]
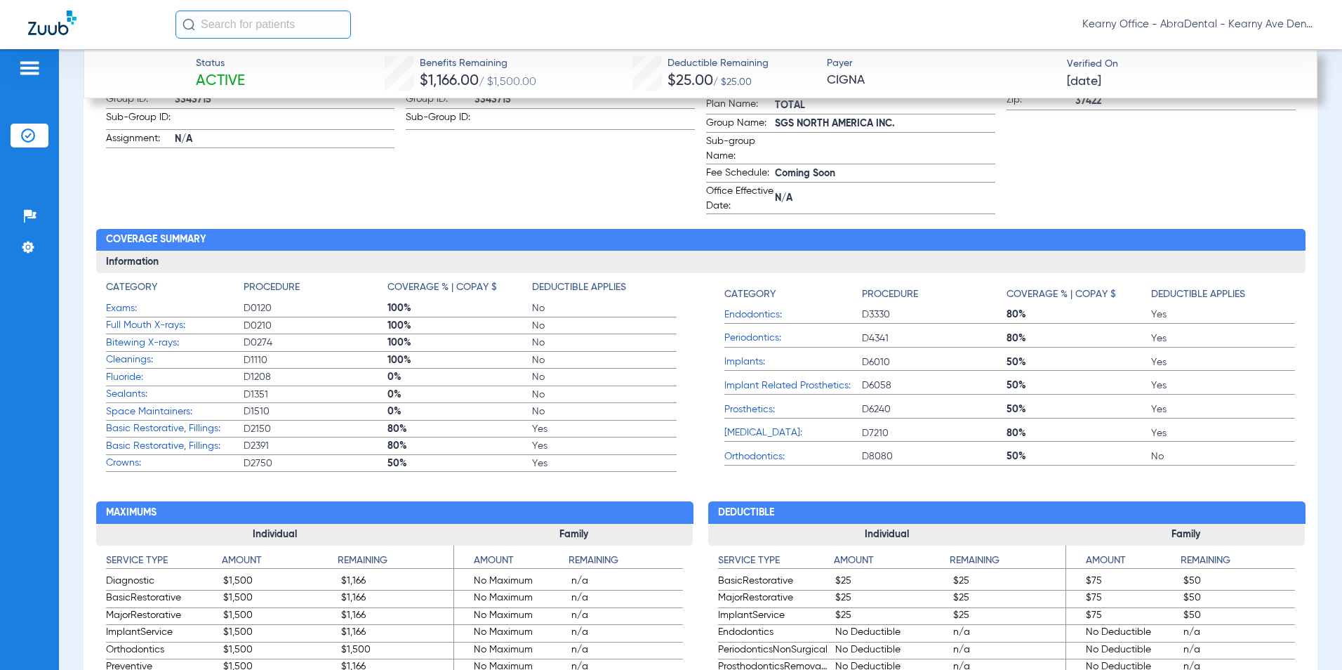
click at [179, 204] on app-patient-information "Patient First name: Elba Last name: Mendez DOB: 11/21/1985 Gender: Address: Add…" at bounding box center [250, 43] width 289 height 341
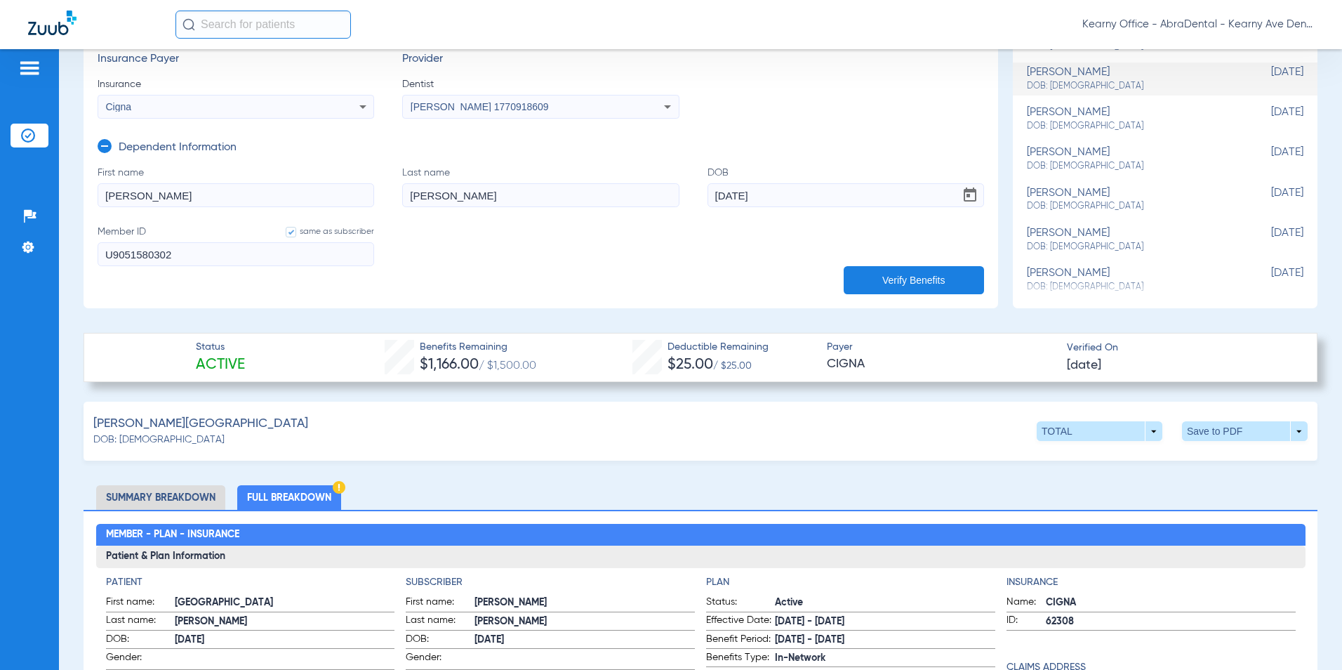
scroll to position [0, 0]
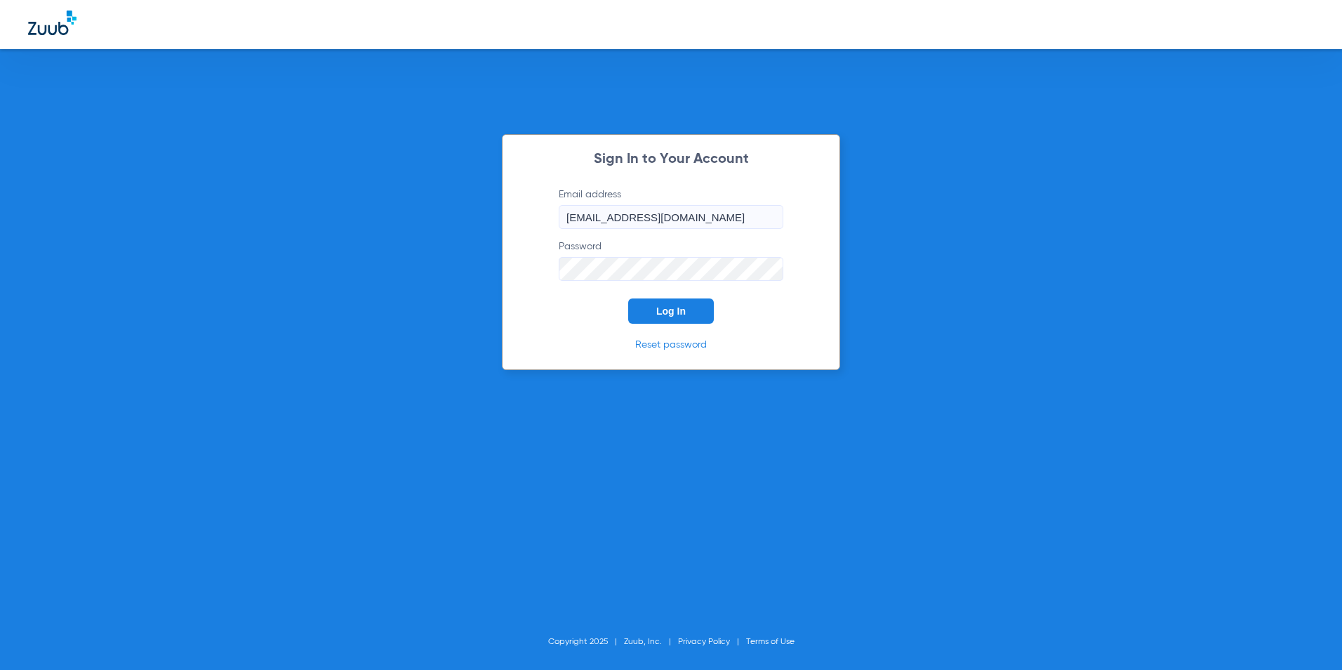
click at [681, 303] on button "Log In" at bounding box center [671, 310] width 86 height 25
